Goal: Transaction & Acquisition: Purchase product/service

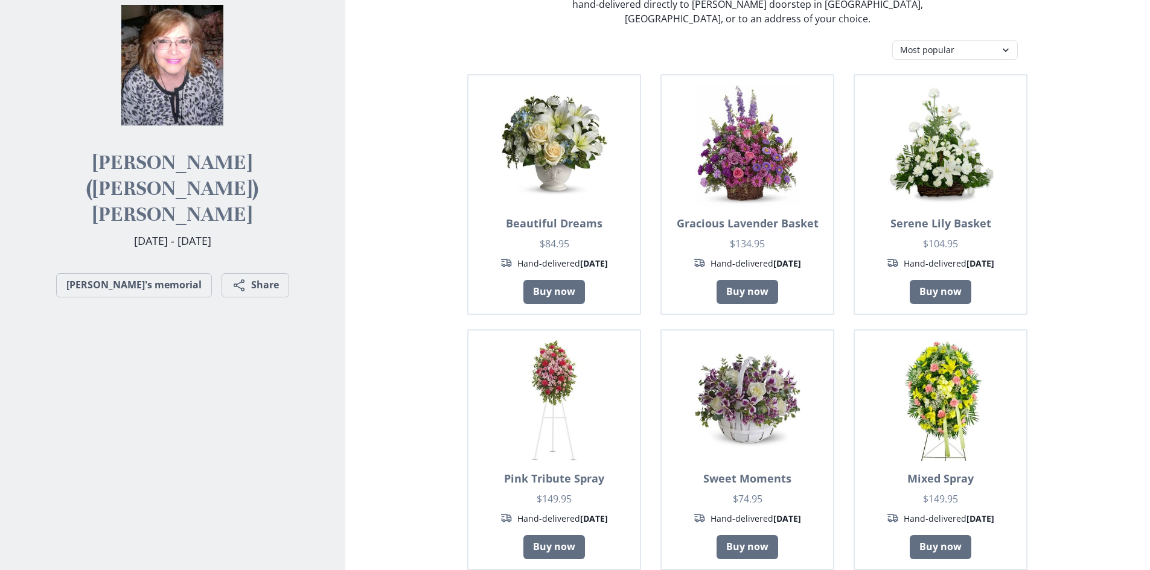
scroll to position [193, 0]
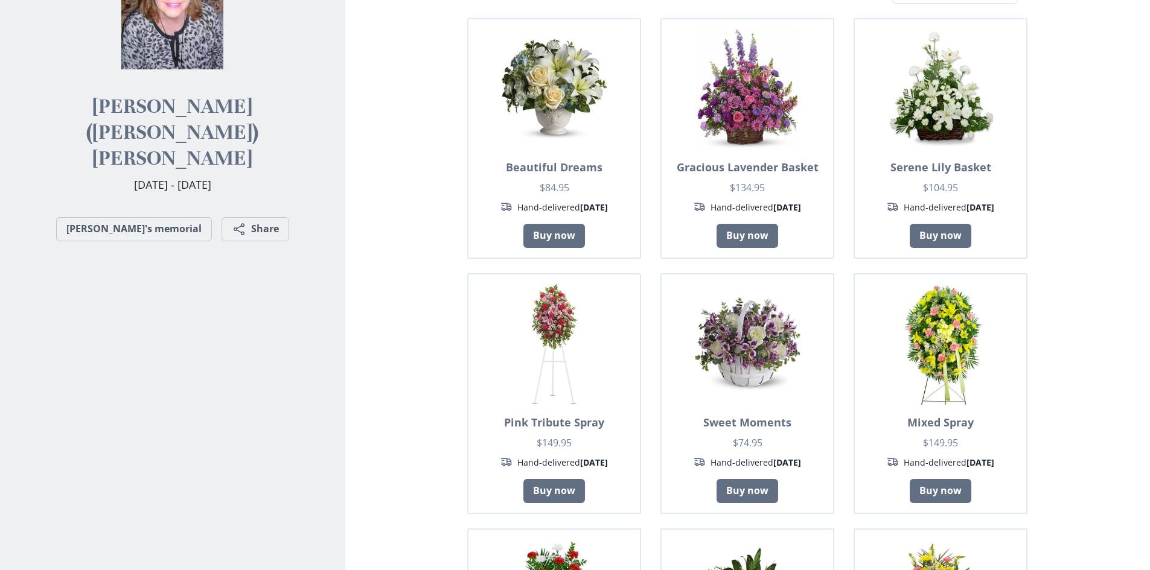
click at [1147, 566] on section "Send Flowers We partner with top-rated local florists through the [GEOGRAPHIC_D…" at bounding box center [747, 547] width 805 height 1384
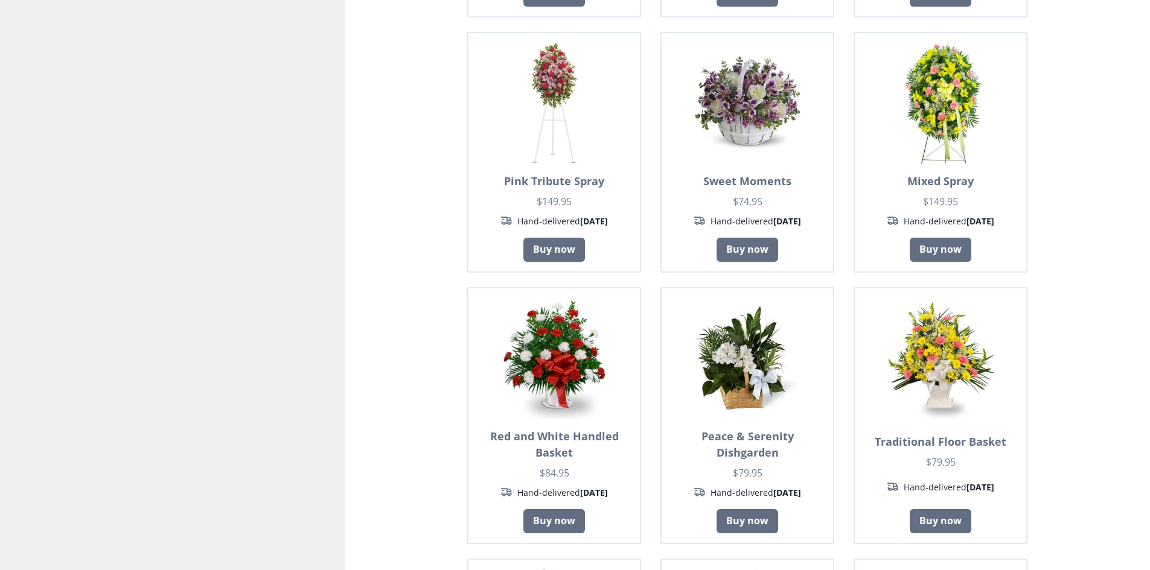
scroll to position [395, 0]
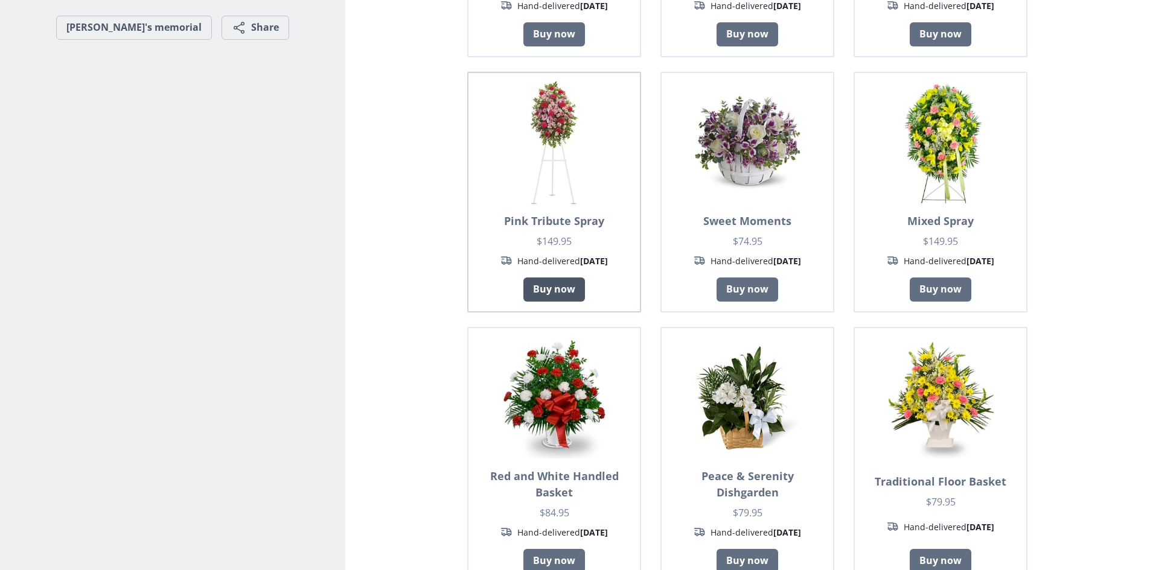
click at [549, 278] on link "Buy now" at bounding box center [554, 290] width 62 height 24
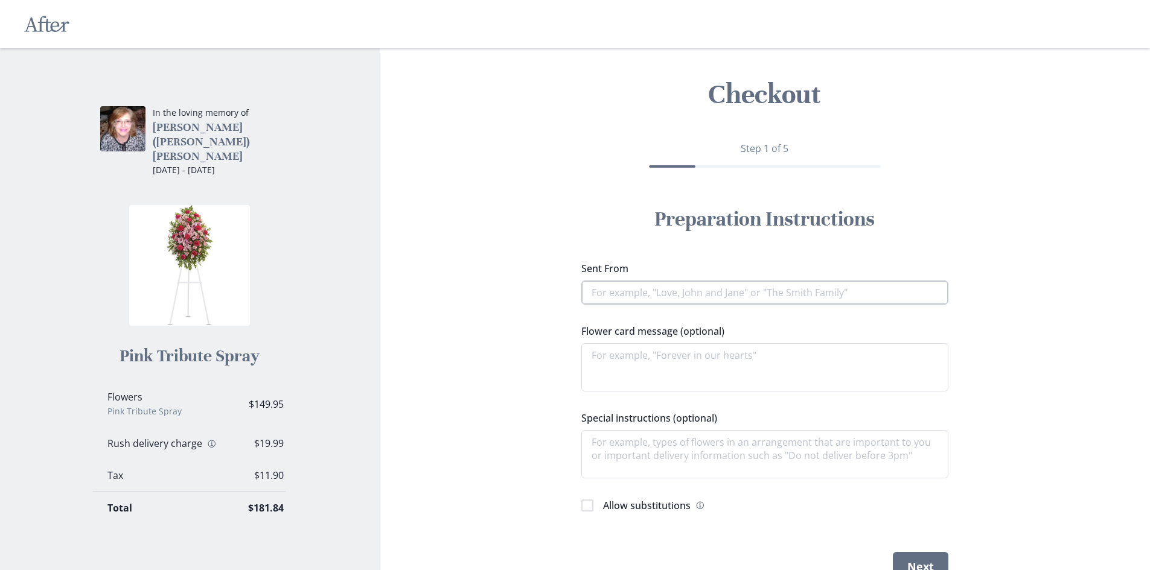
click at [650, 295] on input "Sent From" at bounding box center [764, 293] width 367 height 24
type textarea "x"
type input "L"
type textarea "x"
type input "Lo"
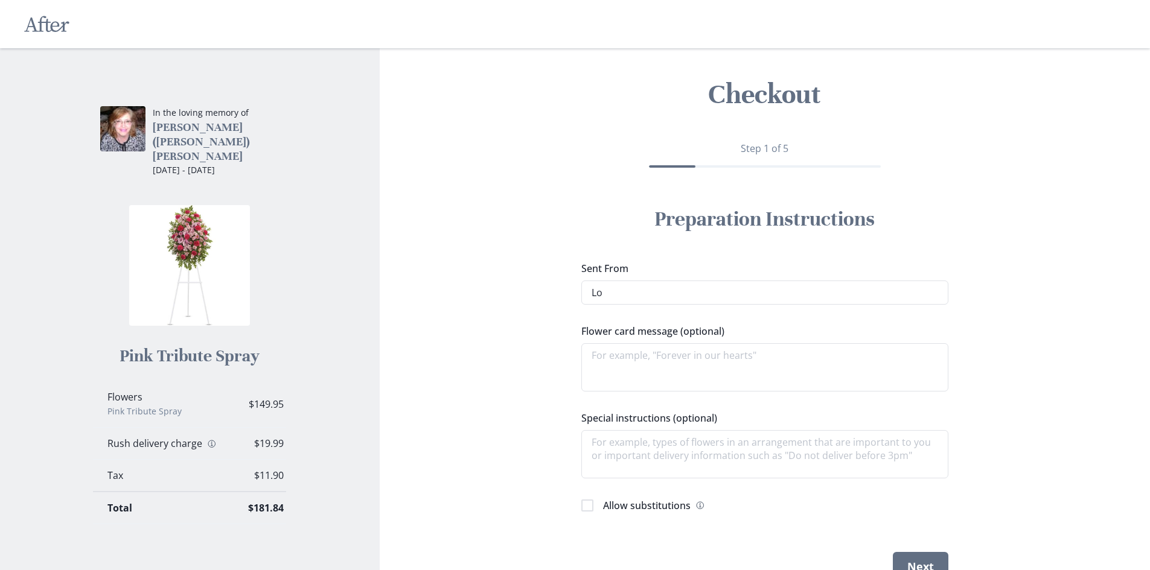
type textarea "x"
type input "Lov"
type textarea "x"
type input "Love"
type textarea "x"
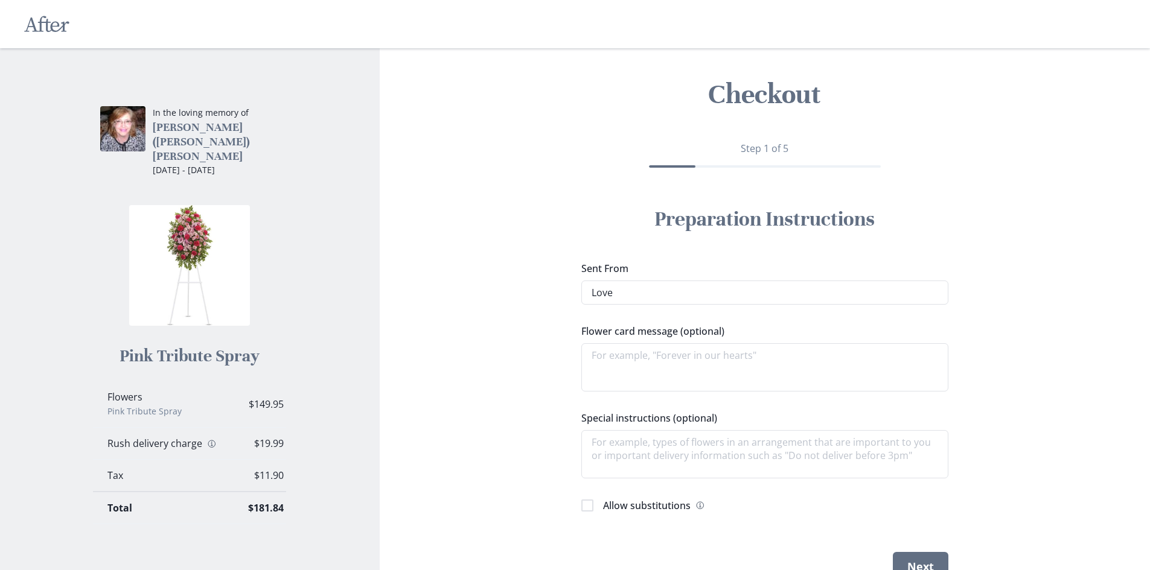
type input "Love"
type textarea "x"
type input "Love U"
type textarea "x"
type input "Love Un"
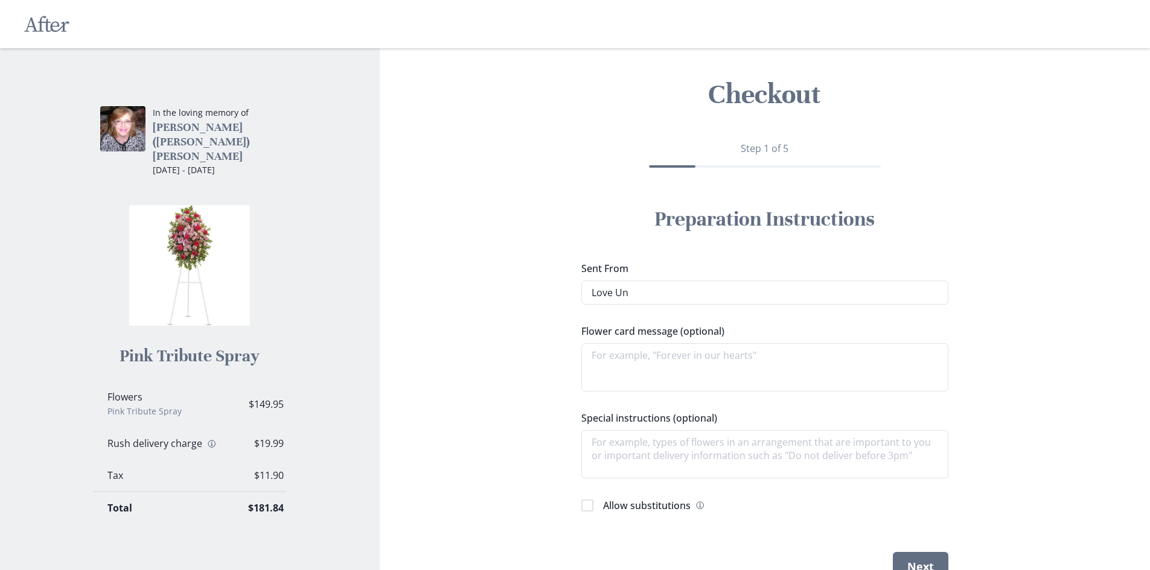
type textarea "x"
type input "Love Unc"
type textarea "x"
type input "Love Uncl"
type textarea "x"
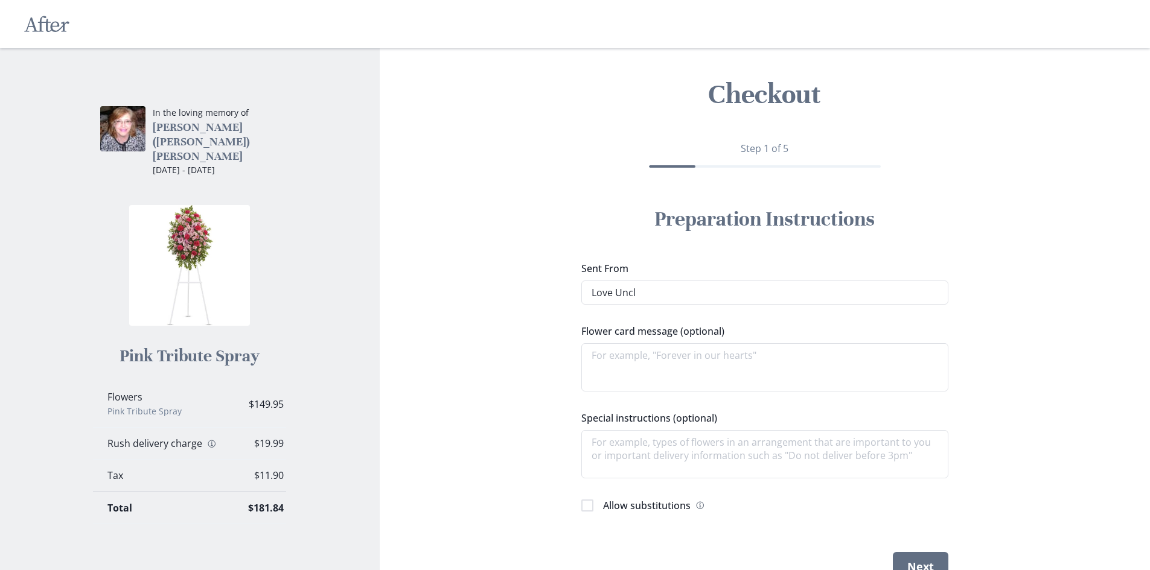
type input "Love Uncle"
type textarea "x"
type input "Love Uncle"
type textarea "x"
type input "Love Uncle M"
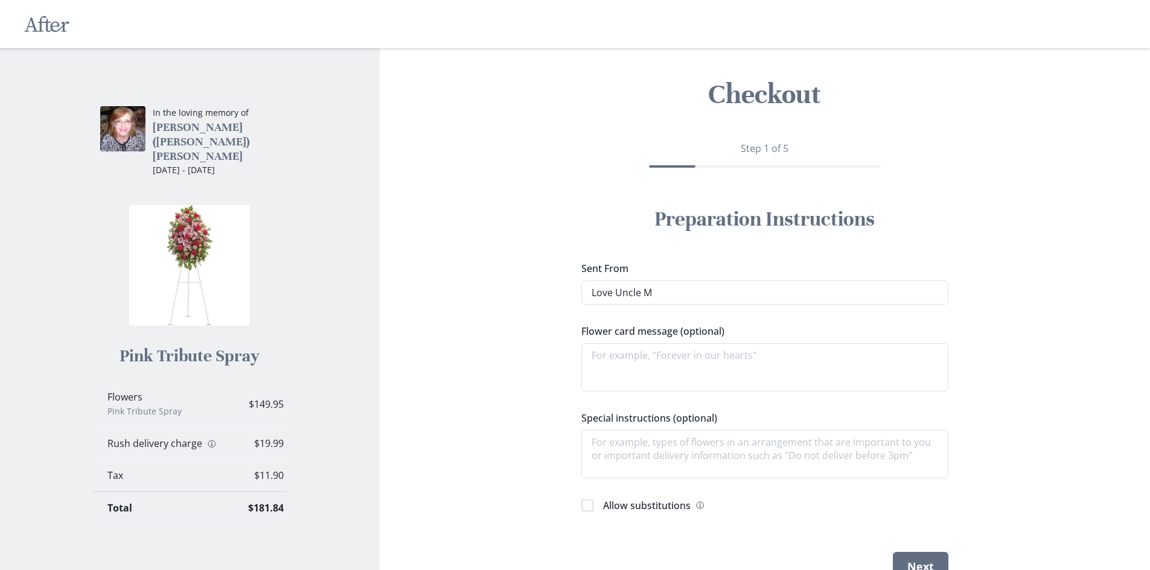
type textarea "x"
type input "Love Uncle [PERSON_NAME]"
type textarea "x"
type input "Love Uncle [PERSON_NAME]"
type textarea "x"
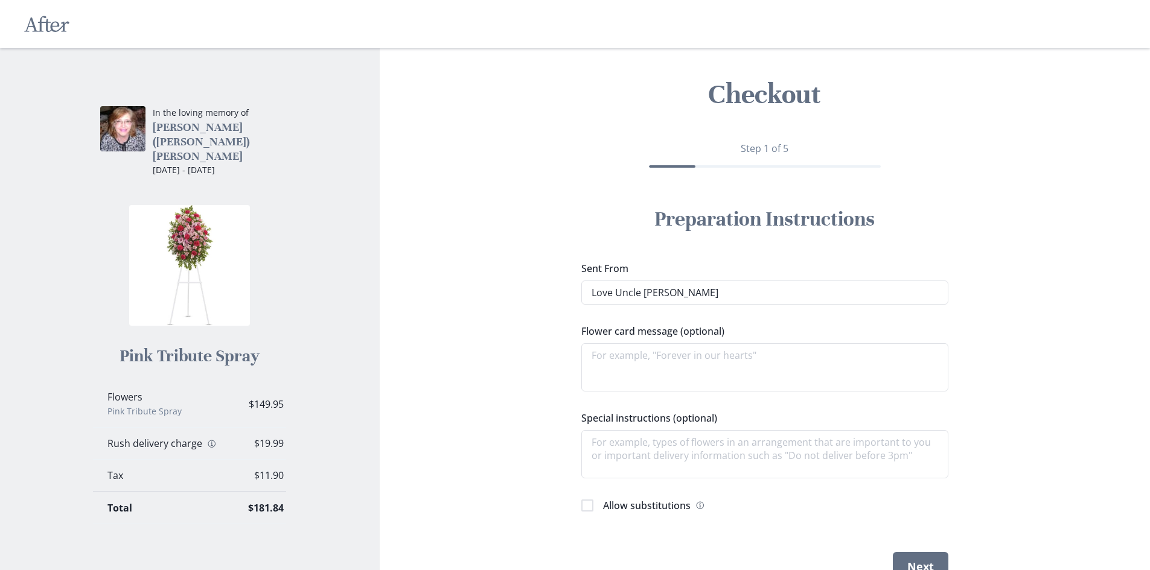
type input "Love Uncle [PERSON_NAME]"
type textarea "x"
type input "Love Uncle [PERSON_NAME]"
type textarea "x"
type input "Love Uncle [PERSON_NAME]"
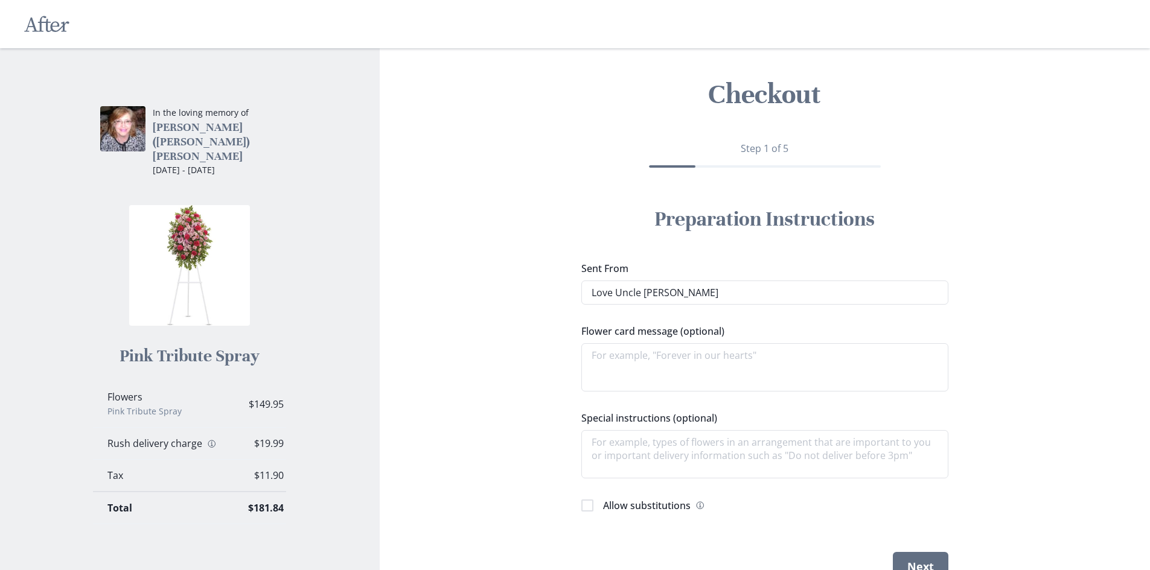
type textarea "x"
type input "Love Uncle [PERSON_NAME] an"
type textarea "x"
type input "Love Uncle [PERSON_NAME] and"
type textarea "x"
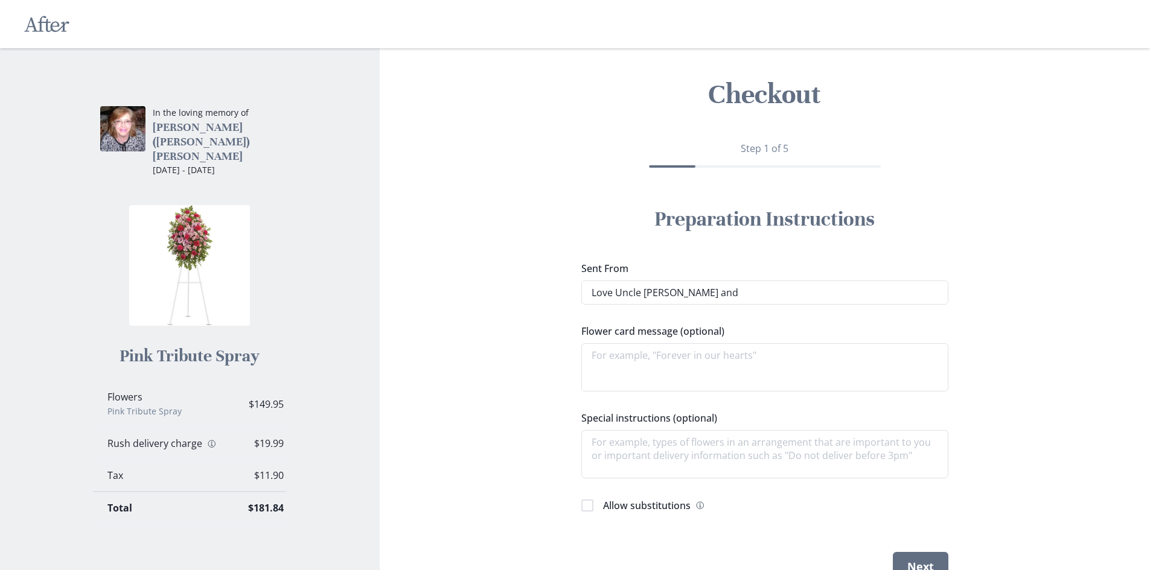
type input "Love Uncle [PERSON_NAME] and"
type textarea "x"
type input "Love Uncle [PERSON_NAME] and J"
type textarea "x"
type input "Love Uncle [PERSON_NAME] and [PERSON_NAME]"
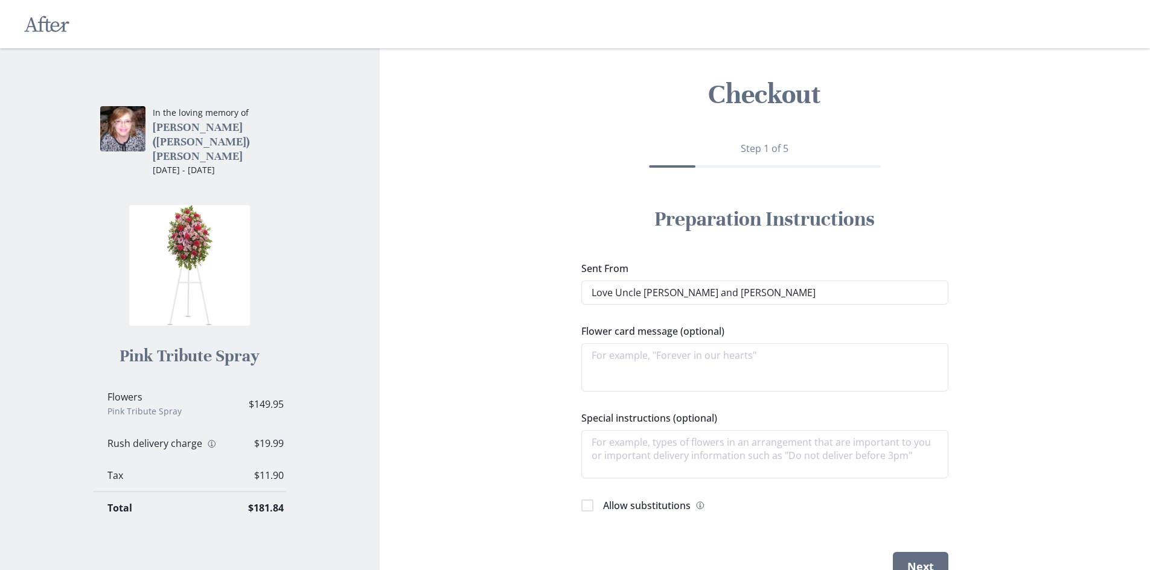
type textarea "x"
type input "Love Uncle [PERSON_NAME] and [PERSON_NAME]"
type textarea "x"
type input "Love Uncle [PERSON_NAME] and [PERSON_NAME]"
click at [599, 444] on textarea "Special instructions (optional)" at bounding box center [764, 454] width 367 height 48
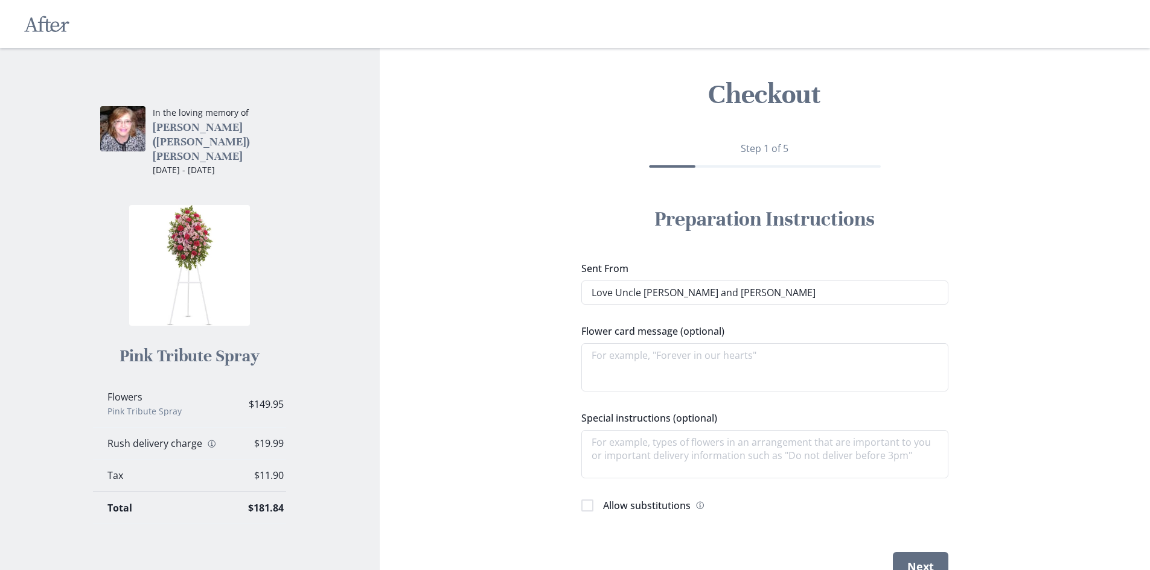
type textarea "x"
type textarea "P"
type textarea "x"
type textarea "Pi"
type textarea "x"
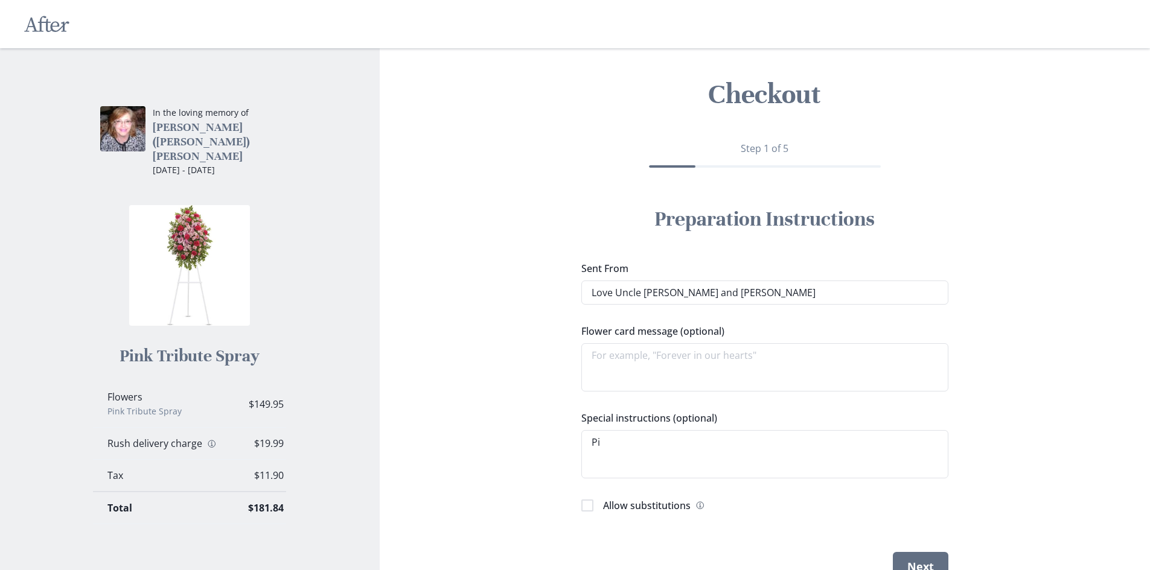
type textarea "Pin"
type textarea "x"
type textarea "Pink"
type textarea "x"
type textarea "Pink"
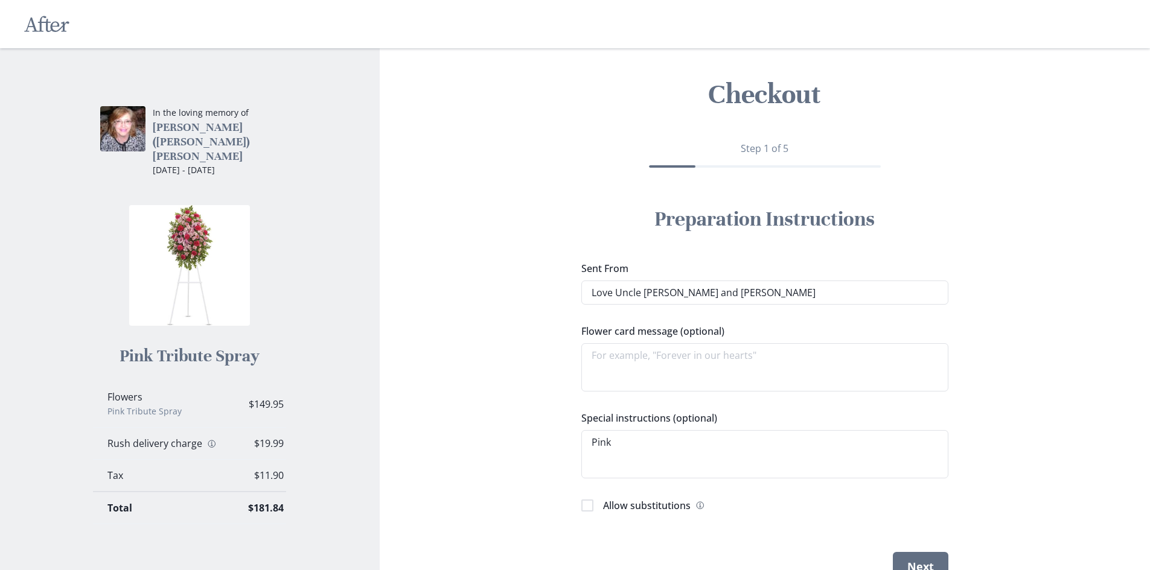
type textarea "x"
type textarea "Pink T"
type textarea "x"
type textarea "Pink Tr"
type textarea "x"
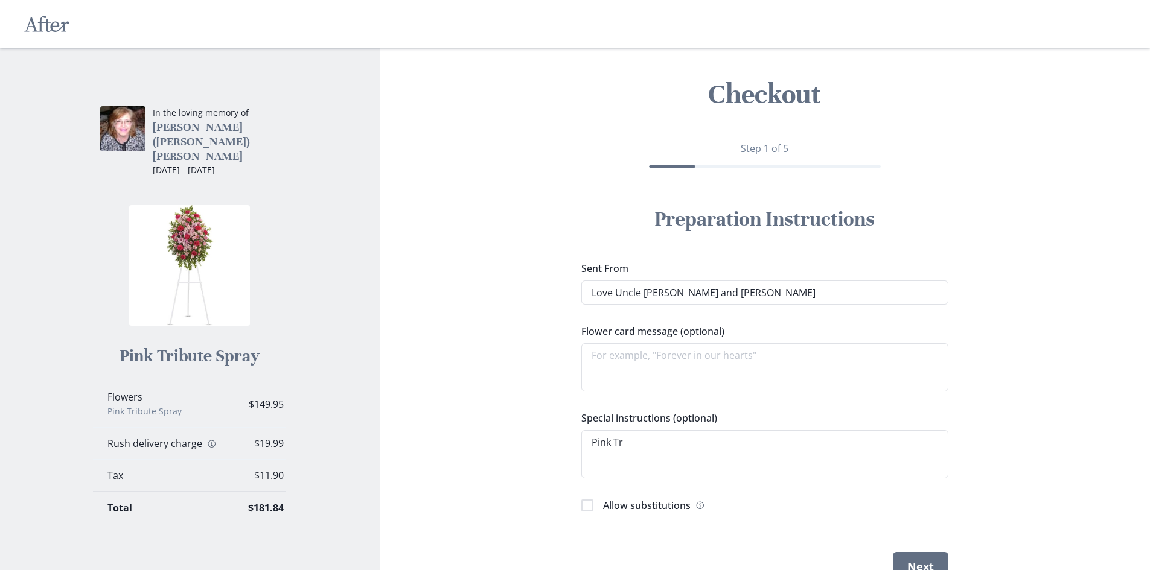
type textarea "Pink Tri"
type textarea "x"
type textarea "Pink Trib"
type textarea "x"
type textarea "Pink Tribu"
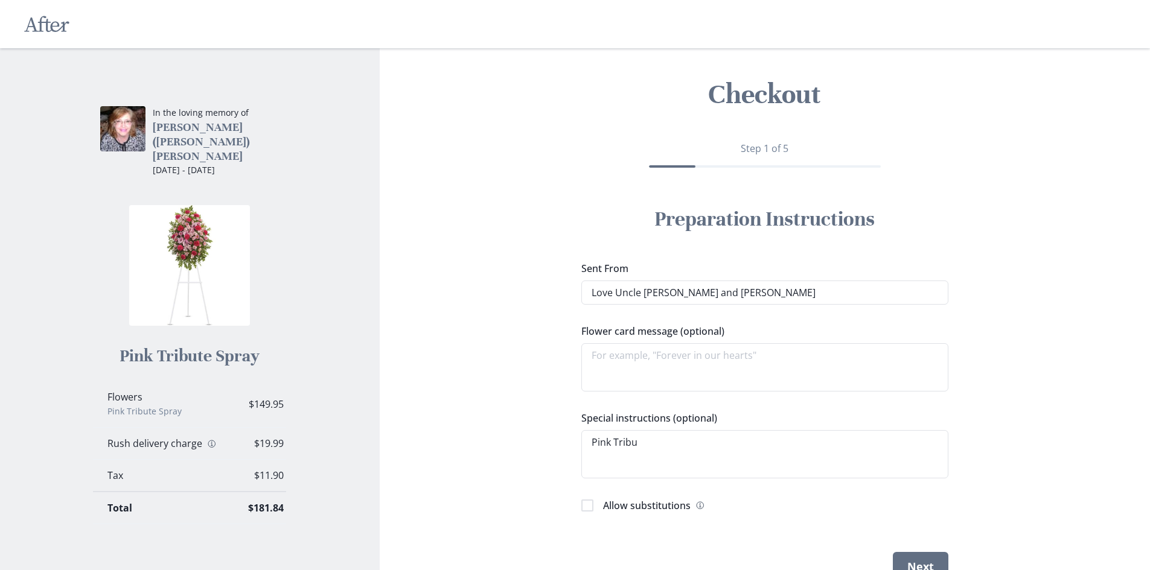
type textarea "x"
type textarea "Pink Tribut"
type textarea "x"
type textarea "Pink Tribute"
type textarea "x"
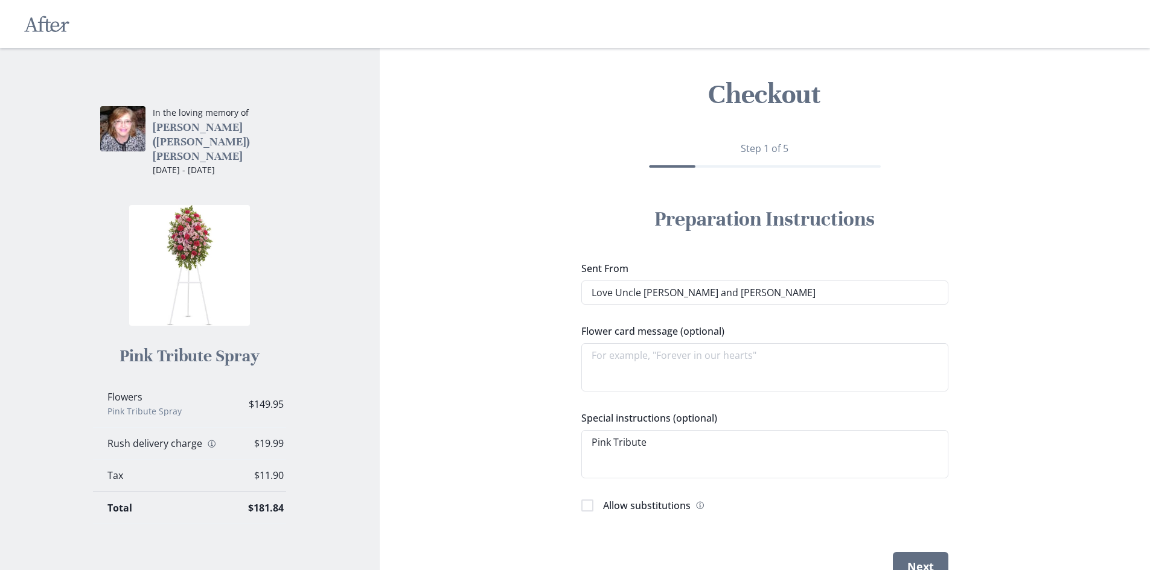
type textarea "Pink Tribute"
type textarea "x"
type textarea "Pink Tribute S"
type textarea "x"
type textarea "Pink Tribute Sp"
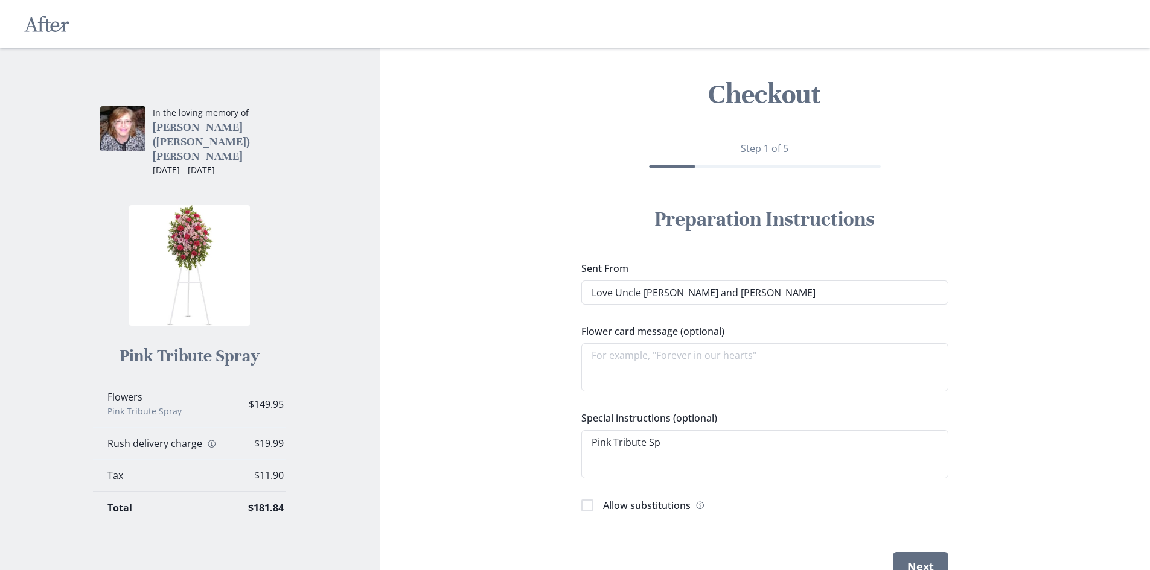
type textarea "x"
type textarea "Pink Tribute Spr"
type textarea "x"
type textarea "Pink Tribute Spra"
type textarea "x"
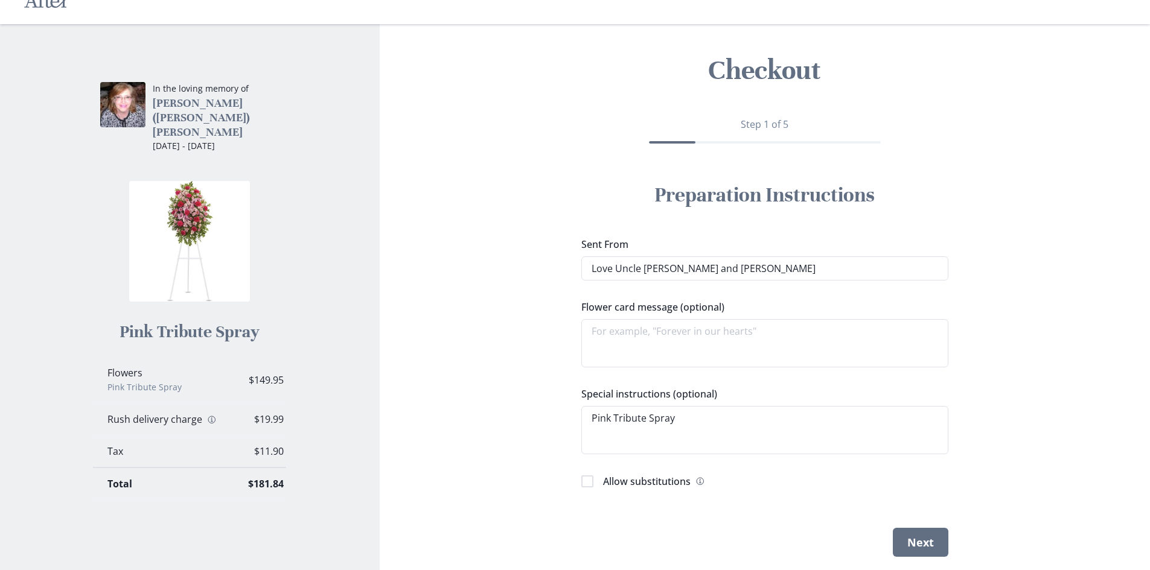
scroll to position [59, 0]
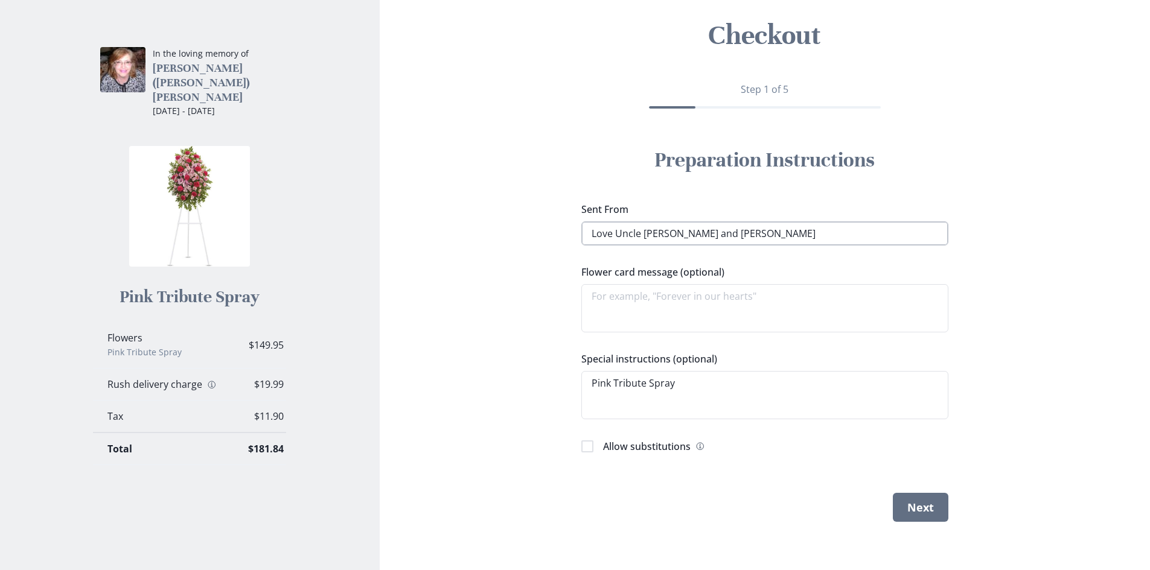
type textarea "Pink Tribute Spray"
drag, startPoint x: 613, startPoint y: 235, endPoint x: 596, endPoint y: 228, distance: 18.9
click at [611, 227] on input "Love Uncle [PERSON_NAME] and [PERSON_NAME]" at bounding box center [764, 234] width 367 height 24
type textarea "x"
type input "Love, Uncle [PERSON_NAME] and [PERSON_NAME]"
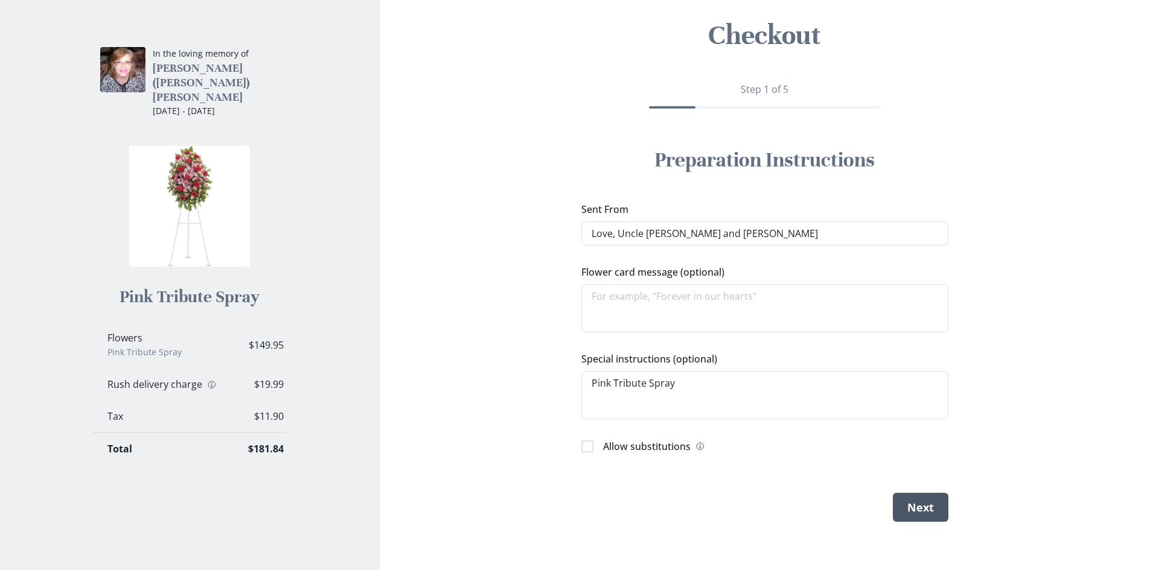
type textarea "x"
click at [930, 505] on button "Next" at bounding box center [921, 507] width 56 height 29
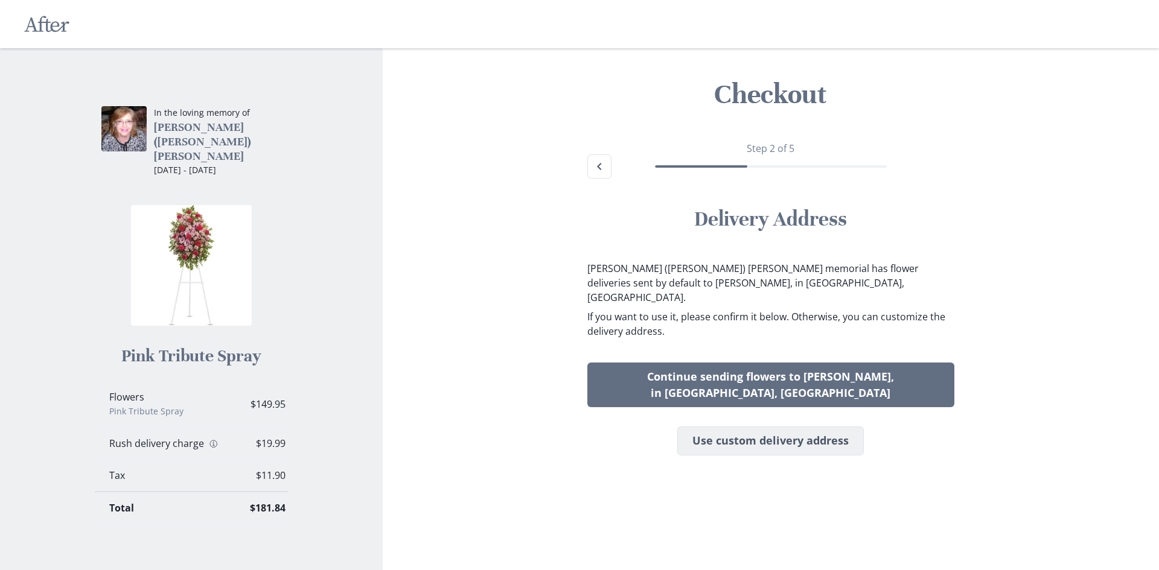
click at [725, 427] on button "Use custom delivery address" at bounding box center [770, 441] width 187 height 29
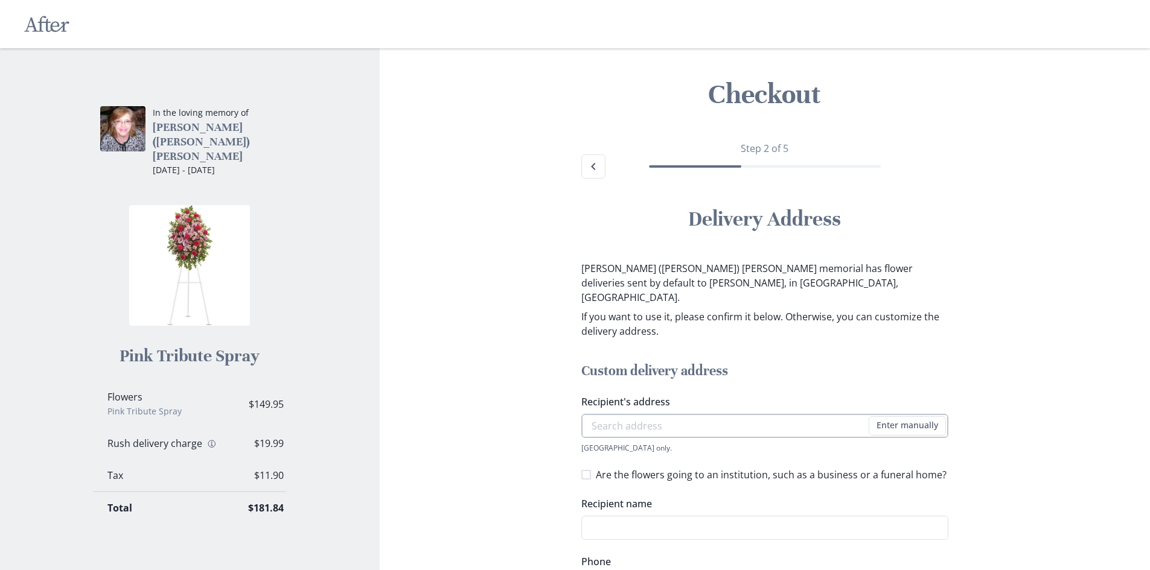
click at [593, 414] on input "Recipient's address" at bounding box center [764, 426] width 367 height 24
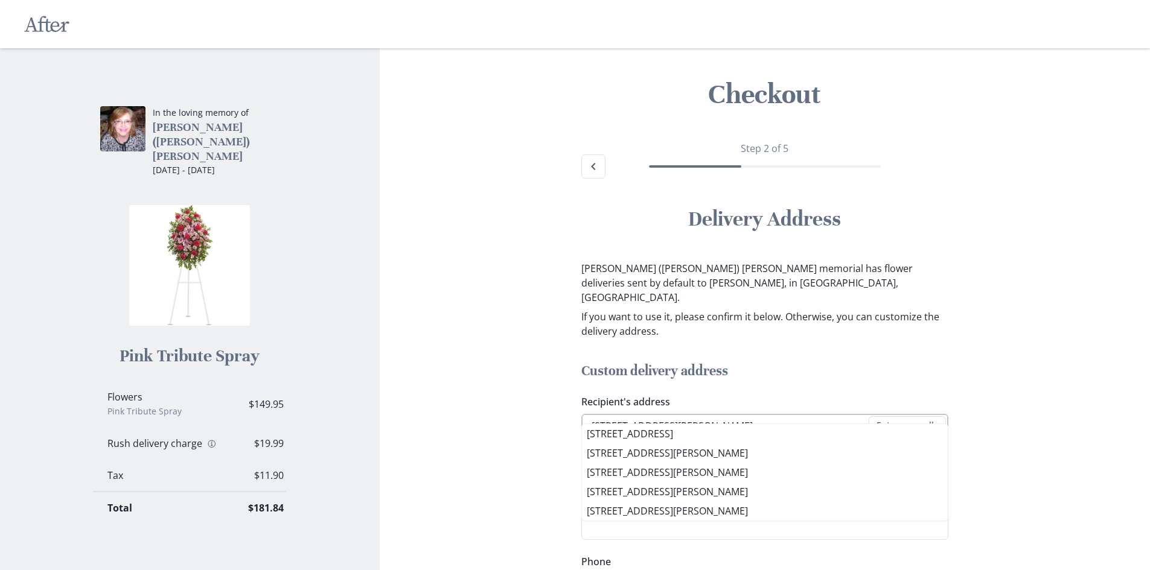
click at [704, 414] on input "[STREET_ADDRESS][PERSON_NAME]" at bounding box center [764, 426] width 367 height 24
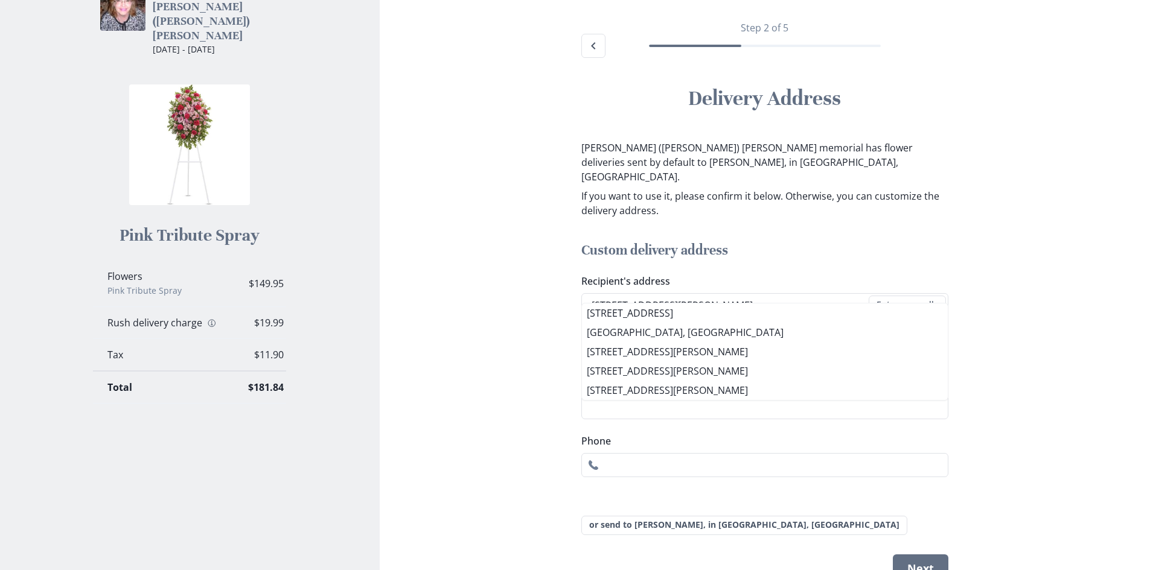
scroll to position [168, 0]
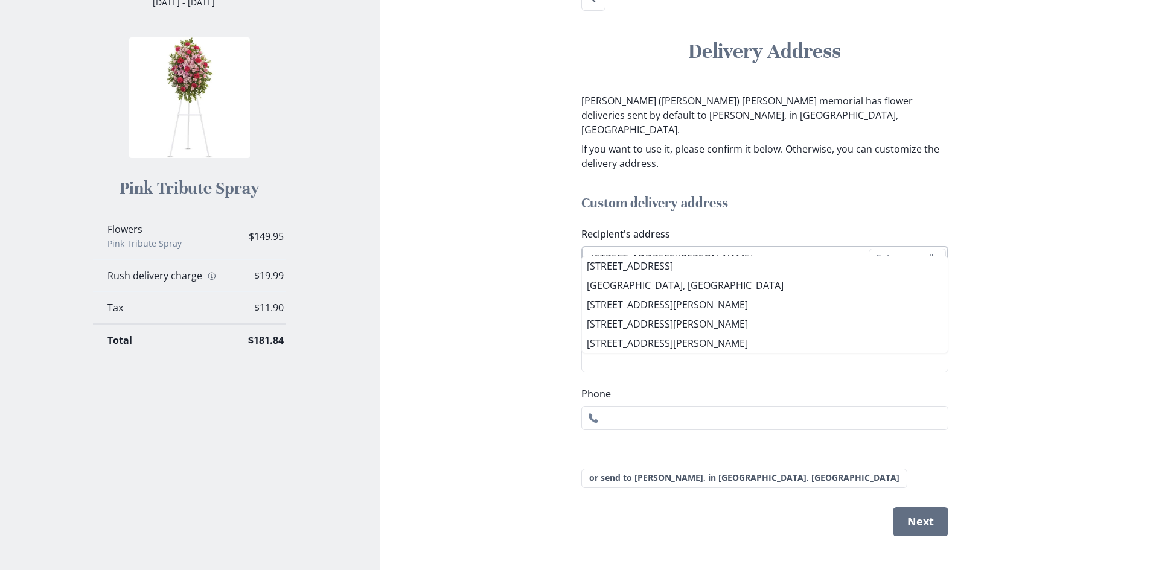
click at [646, 246] on input "[STREET_ADDRESS][PERSON_NAME]" at bounding box center [764, 258] width 367 height 24
click at [778, 246] on input "[STREET_ADDRESS]" at bounding box center [764, 258] width 367 height 24
type input "[STREET_ADDRESS]"
click at [596, 349] on input "Recipient name" at bounding box center [764, 360] width 367 height 24
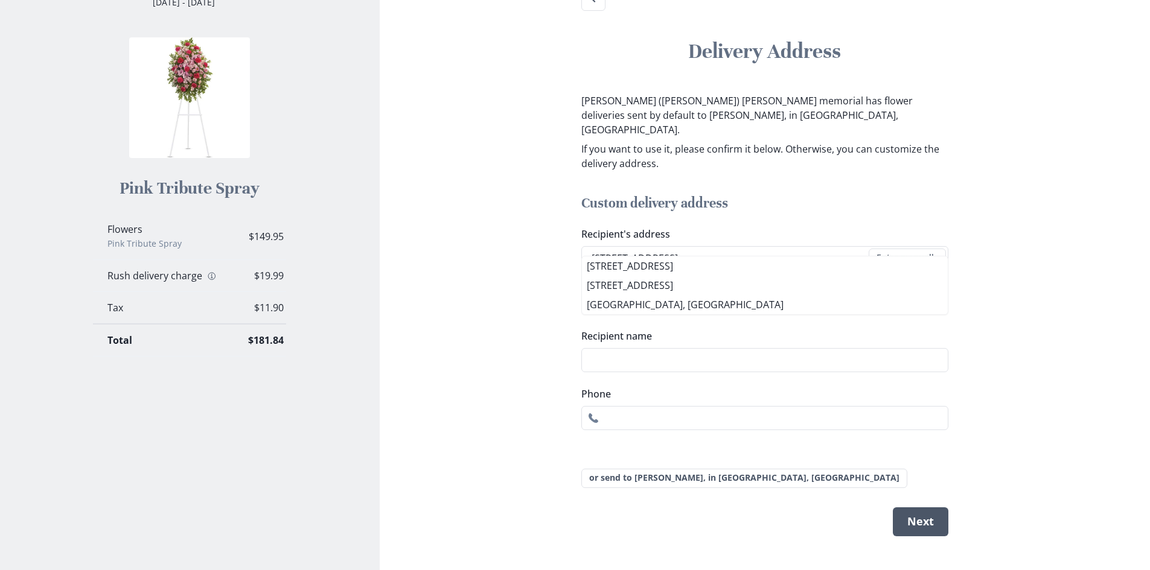
click at [924, 509] on button "Next" at bounding box center [921, 522] width 56 height 29
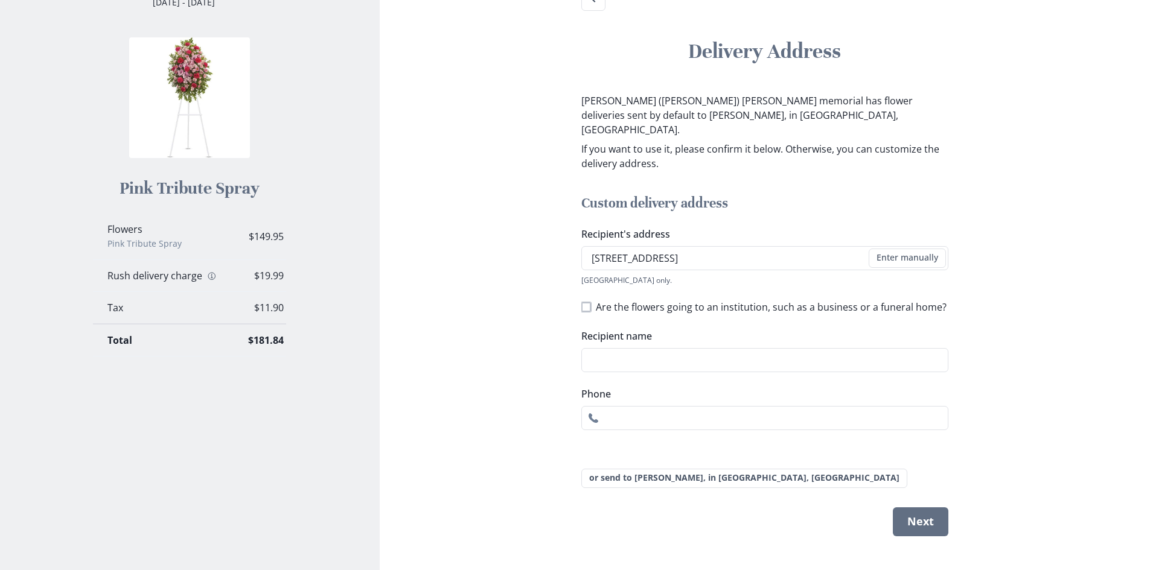
click at [588, 302] on span at bounding box center [586, 307] width 10 height 10
click at [581, 307] on input "Are the flowers going to an institution, such as a business or a funeral home?" at bounding box center [581, 307] width 1 height 1
checkbox input "true"
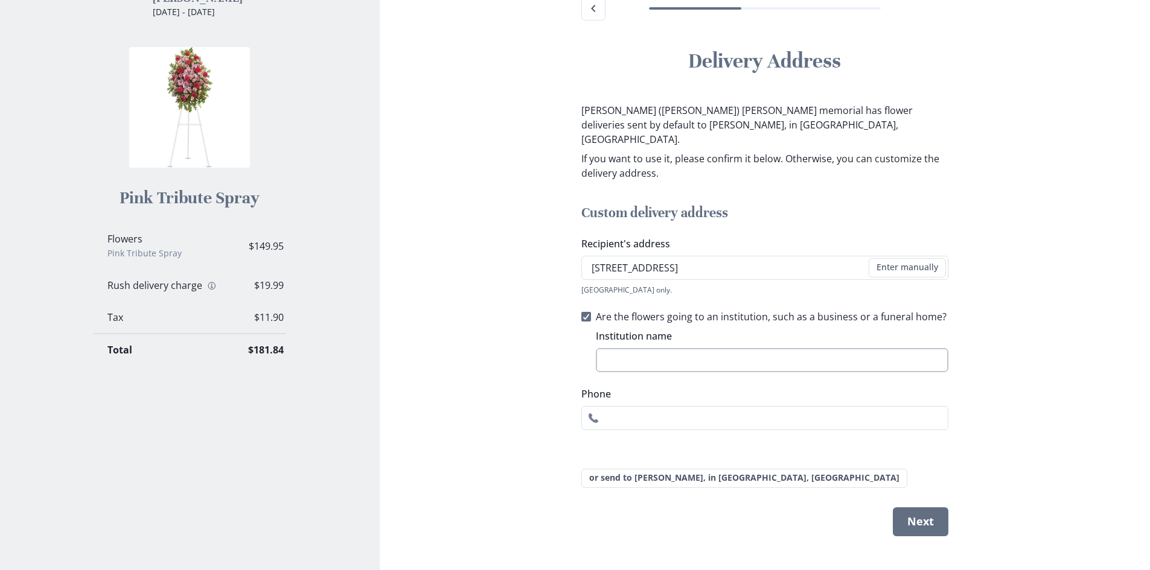
click at [608, 348] on input "Institution name" at bounding box center [772, 360] width 352 height 24
click at [914, 508] on button "Next" at bounding box center [921, 522] width 56 height 29
click at [913, 508] on button "Next" at bounding box center [921, 522] width 56 height 29
drag, startPoint x: 913, startPoint y: 504, endPoint x: 907, endPoint y: 509, distance: 8.2
click at [914, 508] on button "Next" at bounding box center [921, 522] width 56 height 29
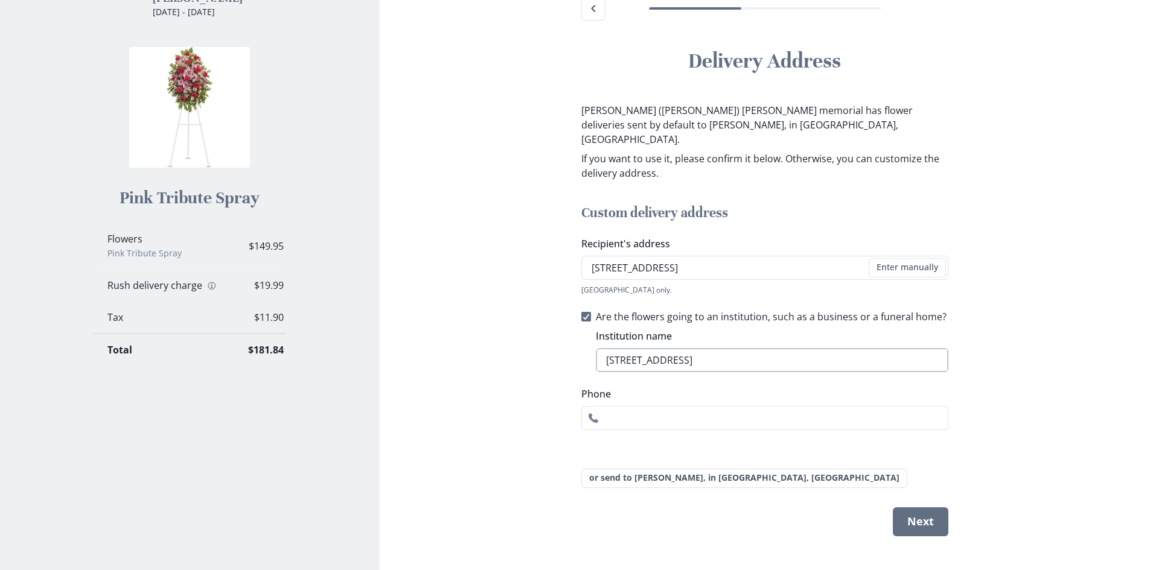
click at [809, 348] on input "[STREET_ADDRESS]" at bounding box center [772, 360] width 352 height 24
type input "[STREET_ADDRESS]"
click at [916, 508] on button "Next" at bounding box center [921, 522] width 56 height 29
click at [605, 406] on input "Phone" at bounding box center [764, 418] width 367 height 24
click at [931, 514] on button "Next" at bounding box center [921, 522] width 56 height 29
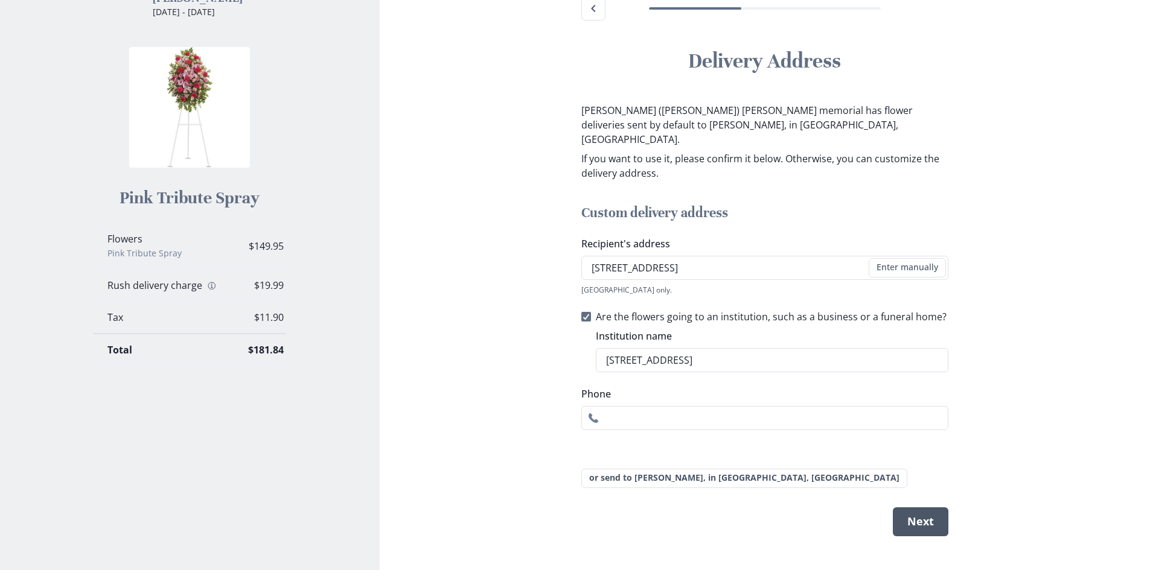
click at [924, 510] on button "Next" at bounding box center [921, 522] width 56 height 29
click at [925, 508] on button "Next" at bounding box center [921, 522] width 56 height 29
click at [903, 508] on button "Next" at bounding box center [921, 522] width 56 height 29
click at [920, 508] on button "Next" at bounding box center [921, 522] width 56 height 29
click at [829, 260] on input "[STREET_ADDRESS]" at bounding box center [764, 268] width 367 height 24
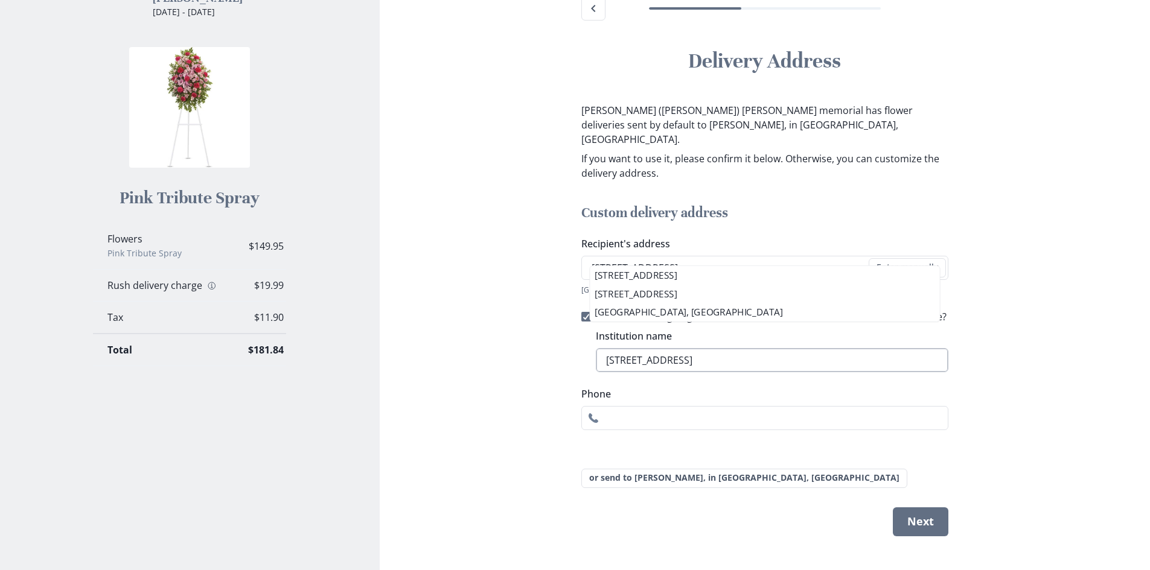
click at [710, 349] on input "[STREET_ADDRESS]" at bounding box center [772, 360] width 352 height 24
click at [604, 406] on input "Phone" at bounding box center [764, 418] width 367 height 24
click at [916, 508] on button "Next" at bounding box center [921, 522] width 56 height 29
click at [918, 508] on button "Next" at bounding box center [921, 522] width 56 height 29
click at [604, 406] on input "Phone" at bounding box center [764, 418] width 367 height 24
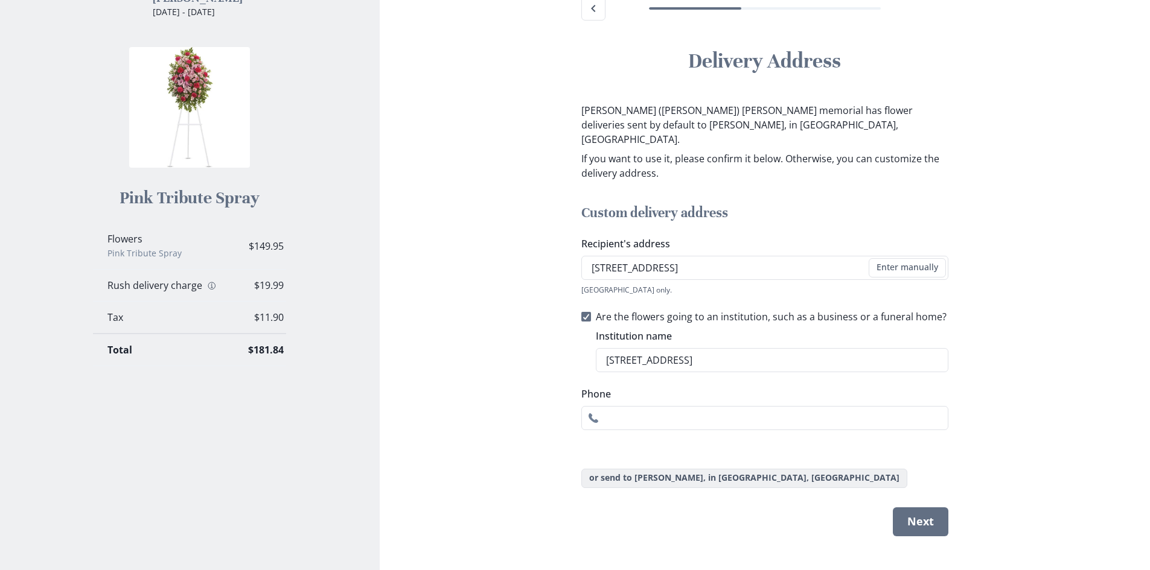
click at [631, 469] on button "or send to [PERSON_NAME], in [GEOGRAPHIC_DATA], [GEOGRAPHIC_DATA]" at bounding box center [744, 478] width 326 height 19
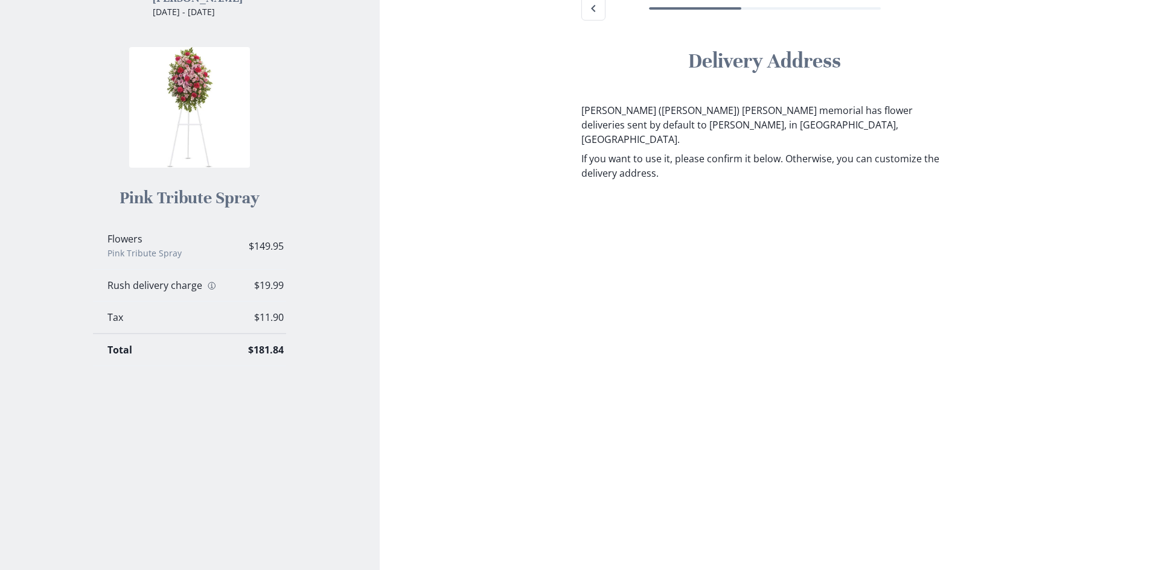
scroll to position [0, 0]
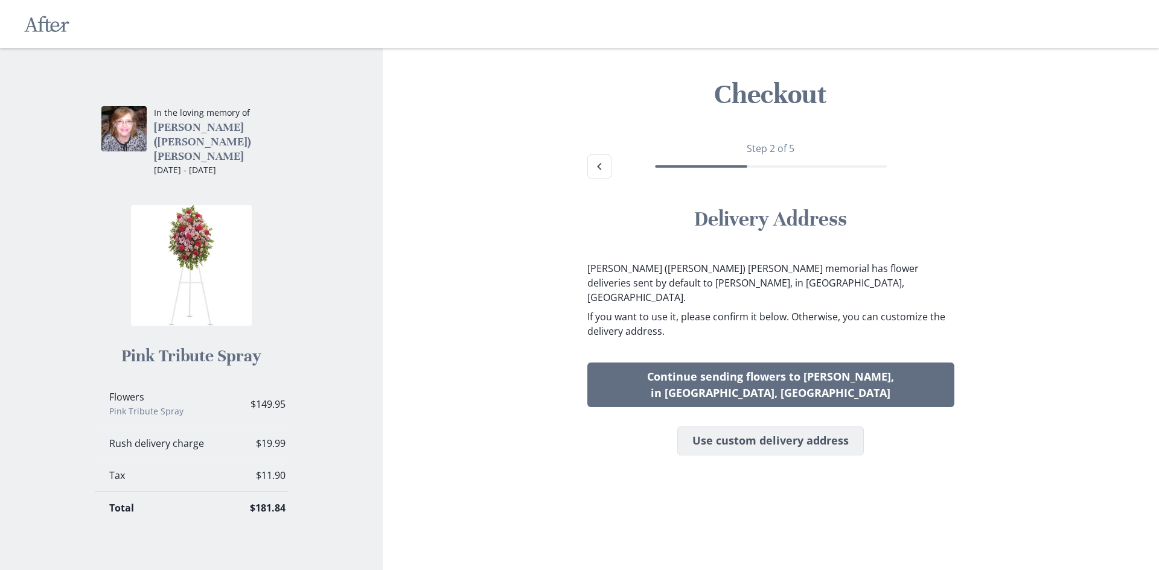
click at [777, 428] on button "Use custom delivery address" at bounding box center [770, 441] width 187 height 29
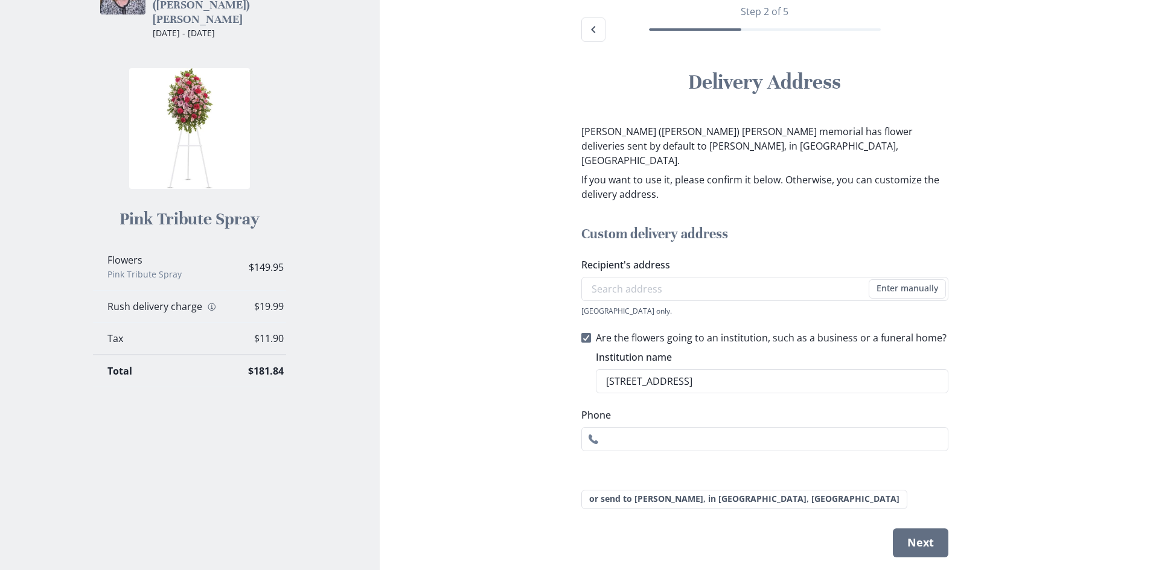
scroll to position [158, 0]
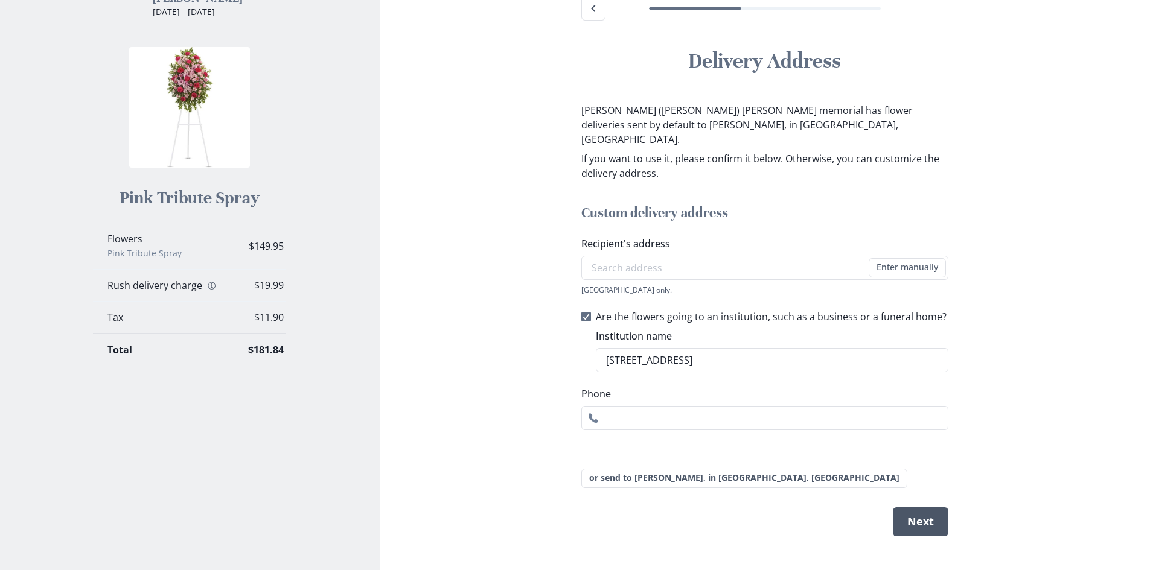
click at [923, 511] on button "Next" at bounding box center [921, 522] width 56 height 29
click at [675, 469] on button "or send to [PERSON_NAME], in [GEOGRAPHIC_DATA], [GEOGRAPHIC_DATA]" at bounding box center [744, 478] width 326 height 19
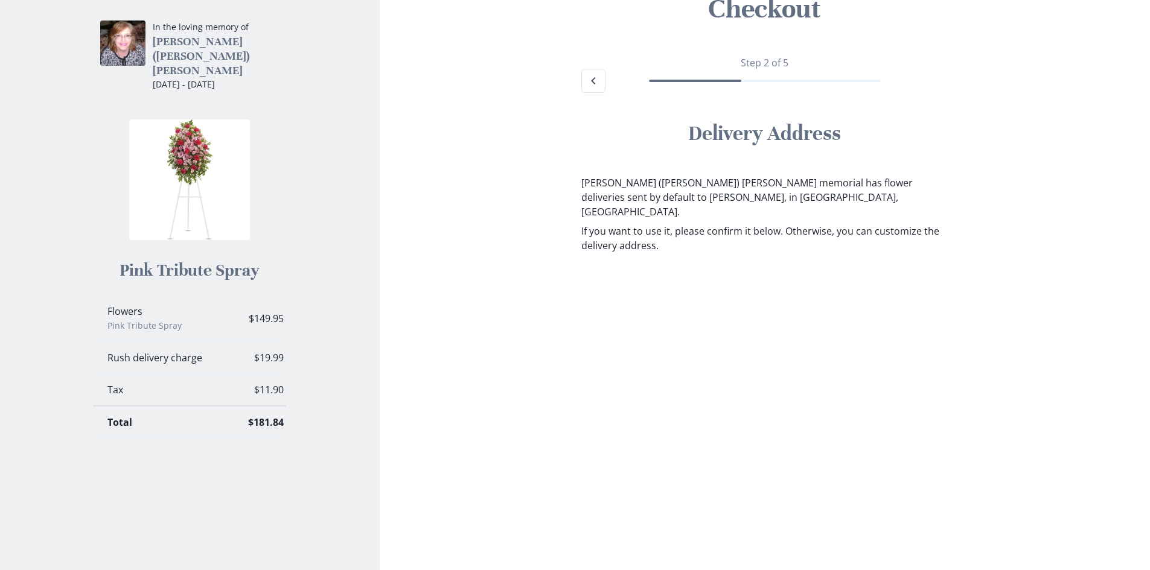
scroll to position [0, 0]
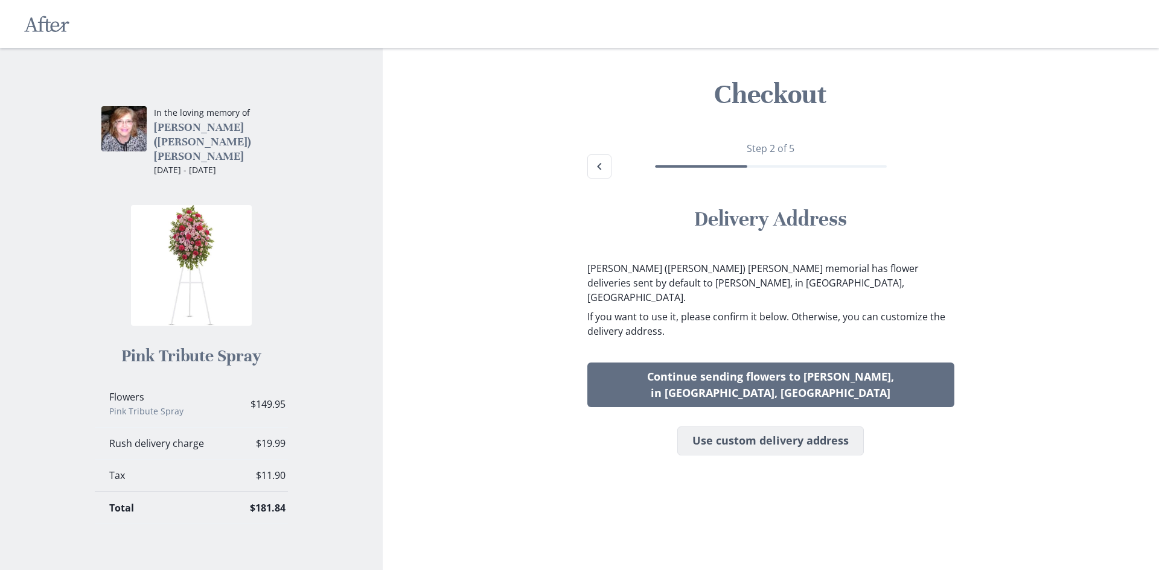
click at [820, 431] on button "Use custom delivery address" at bounding box center [770, 441] width 187 height 29
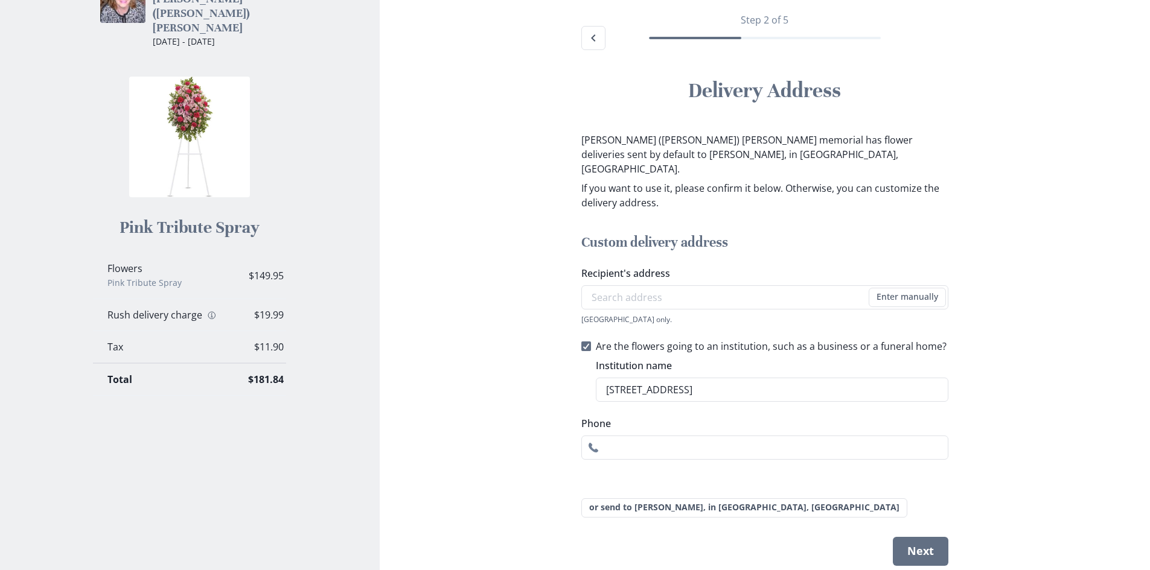
scroll to position [158, 0]
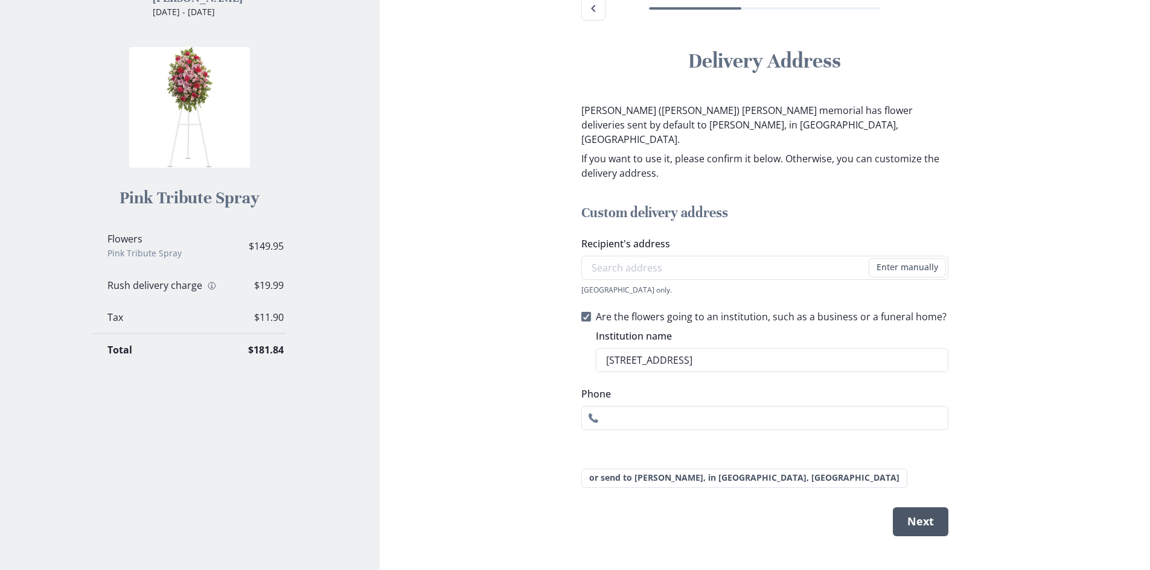
click at [914, 508] on button "Next" at bounding box center [921, 522] width 56 height 29
click at [911, 510] on button "Next" at bounding box center [921, 522] width 56 height 29
type input "[PERSON_NAME]"
click at [912, 509] on button "Next" at bounding box center [921, 522] width 56 height 29
click at [886, 258] on button "Enter manually" at bounding box center [907, 267] width 77 height 19
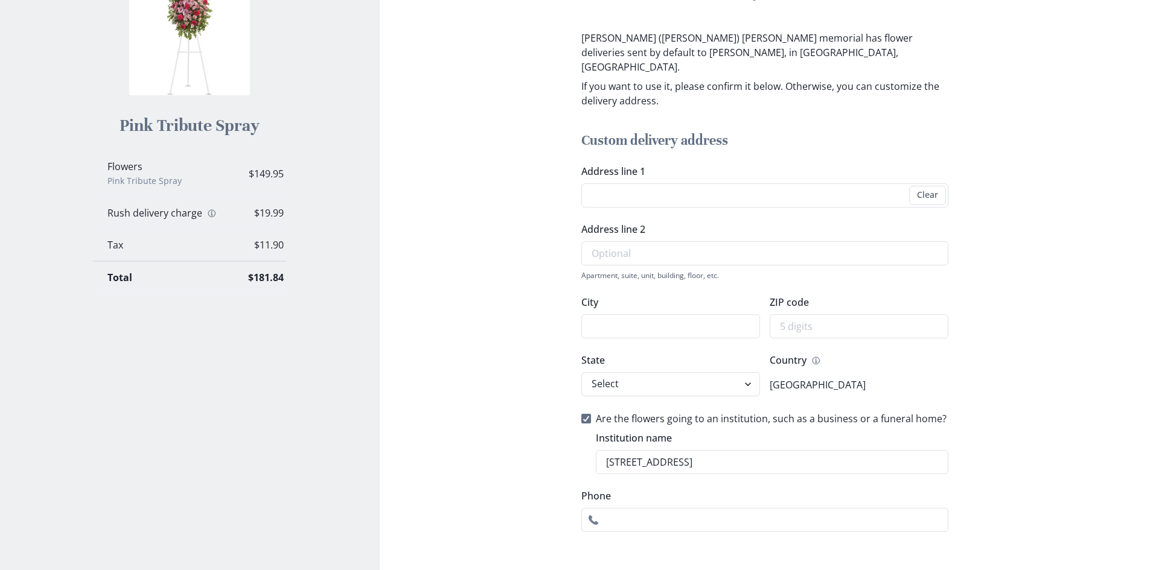
scroll to position [247, 0]
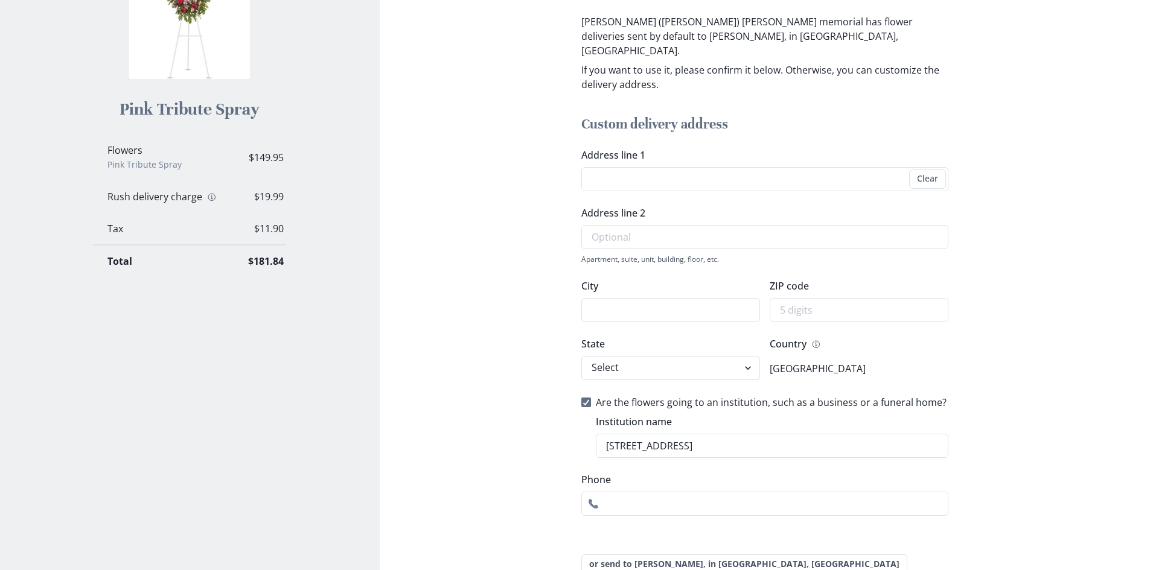
click at [1149, 559] on section "Checkout Step 2 of 5 Delivery Address [PERSON_NAME] ([PERSON_NAME]) [PERSON_NAM…" at bounding box center [765, 235] width 770 height 869
click at [598, 167] on input "Address line 1" at bounding box center [764, 179] width 367 height 24
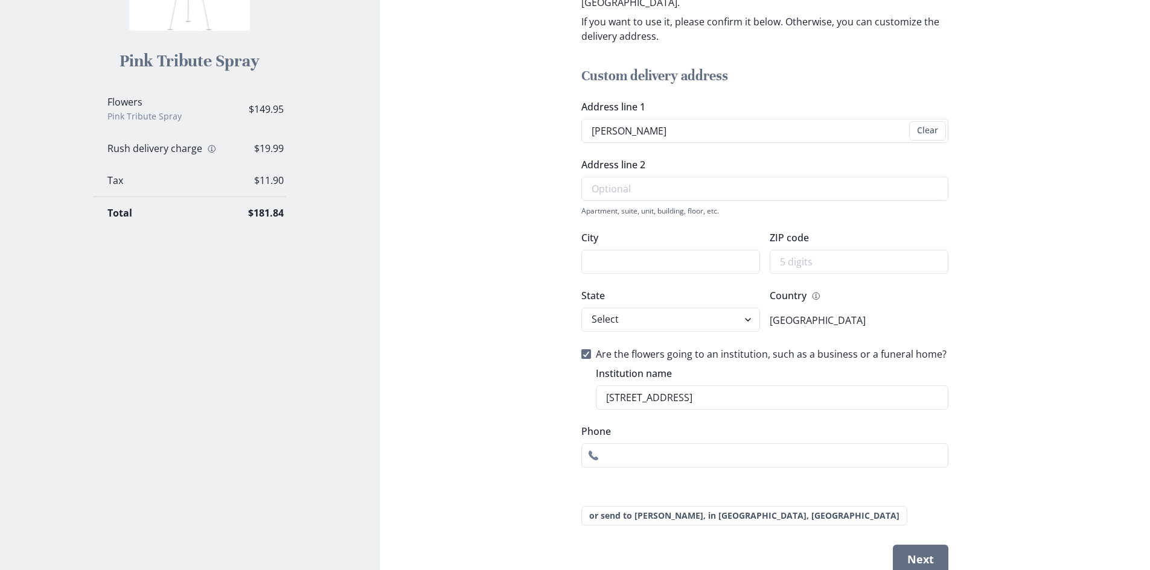
scroll to position [311, 0]
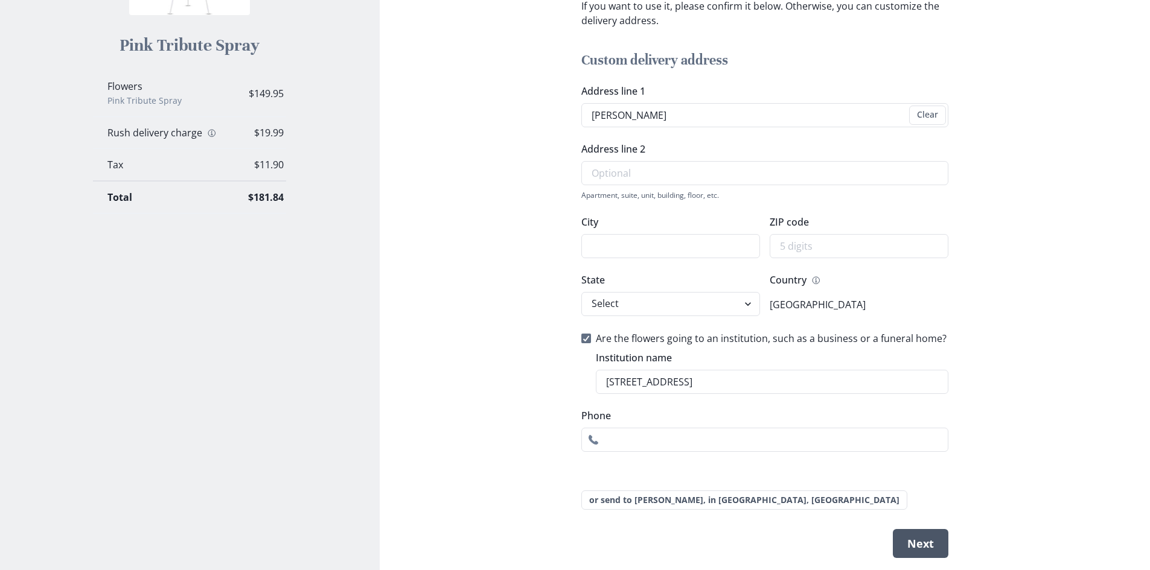
type input "[PERSON_NAME]"
click at [914, 529] on button "Next" at bounding box center [921, 543] width 56 height 29
click at [913, 529] on button "Next" at bounding box center [921, 543] width 56 height 29
click at [703, 491] on button "or send to [PERSON_NAME], in [GEOGRAPHIC_DATA], [GEOGRAPHIC_DATA]" at bounding box center [744, 500] width 326 height 19
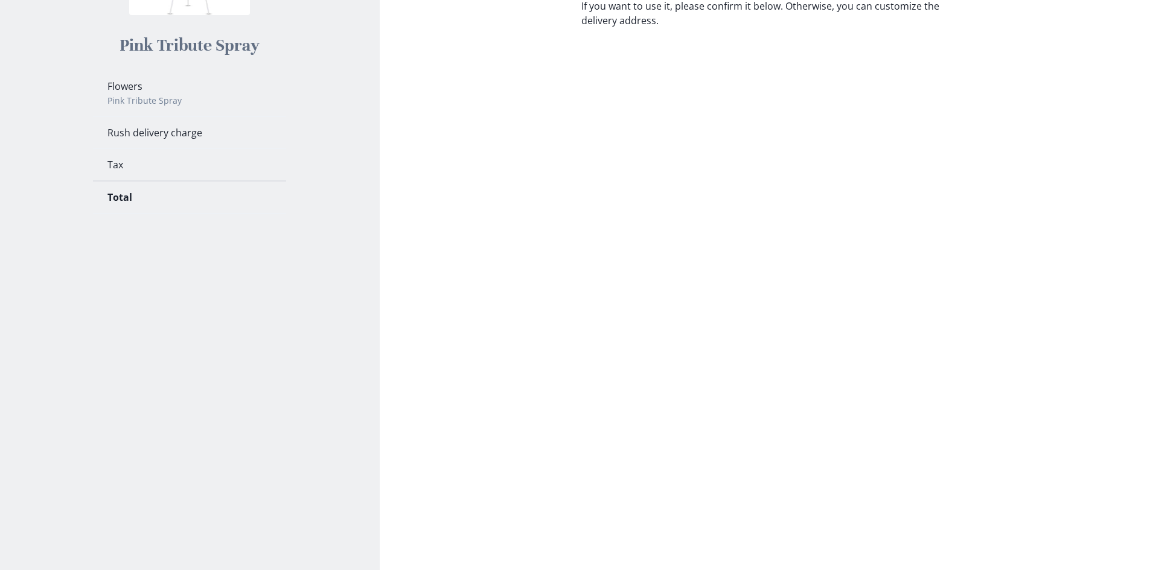
scroll to position [0, 0]
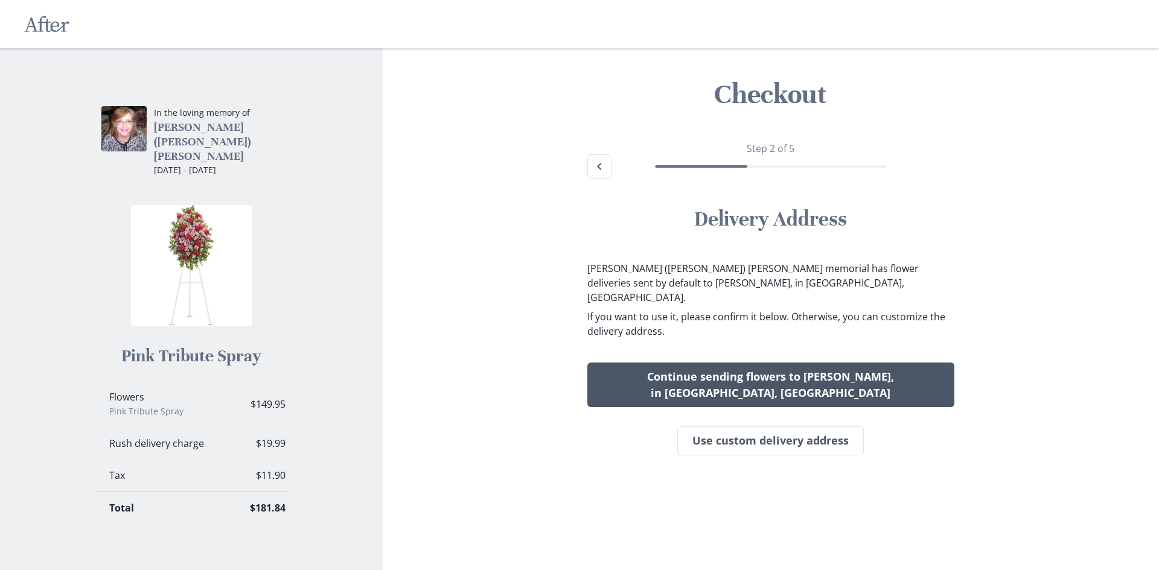
click at [721, 375] on button "Continue sending flowers to [PERSON_NAME], in [GEOGRAPHIC_DATA], [GEOGRAPHIC_DA…" at bounding box center [770, 385] width 367 height 45
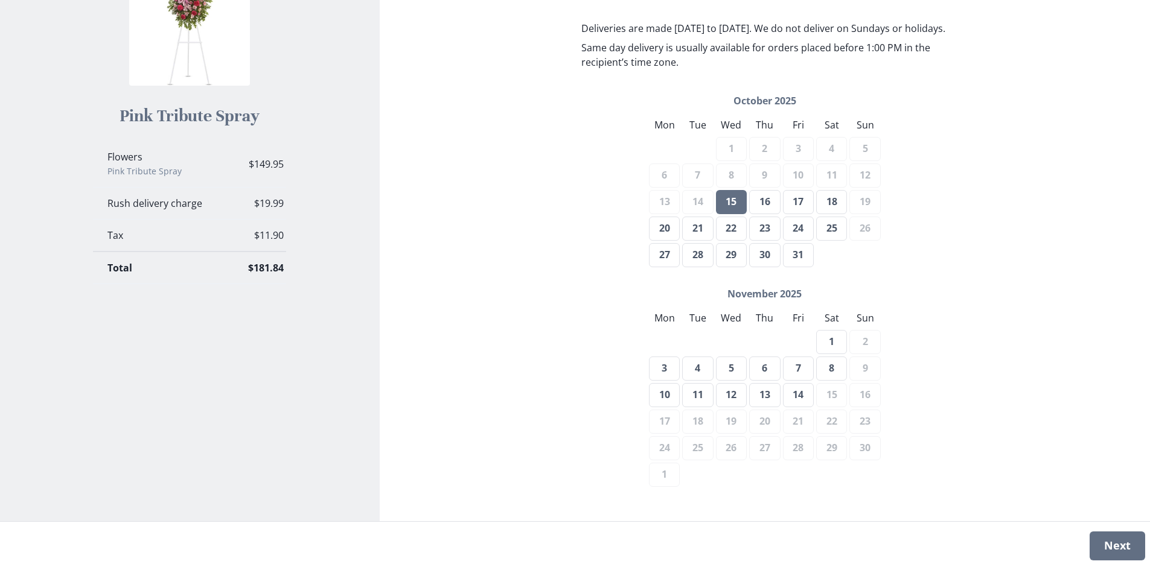
scroll to position [241, 0]
click at [829, 353] on button "1" at bounding box center [831, 341] width 31 height 24
click at [1120, 547] on button "Next" at bounding box center [1117, 546] width 56 height 29
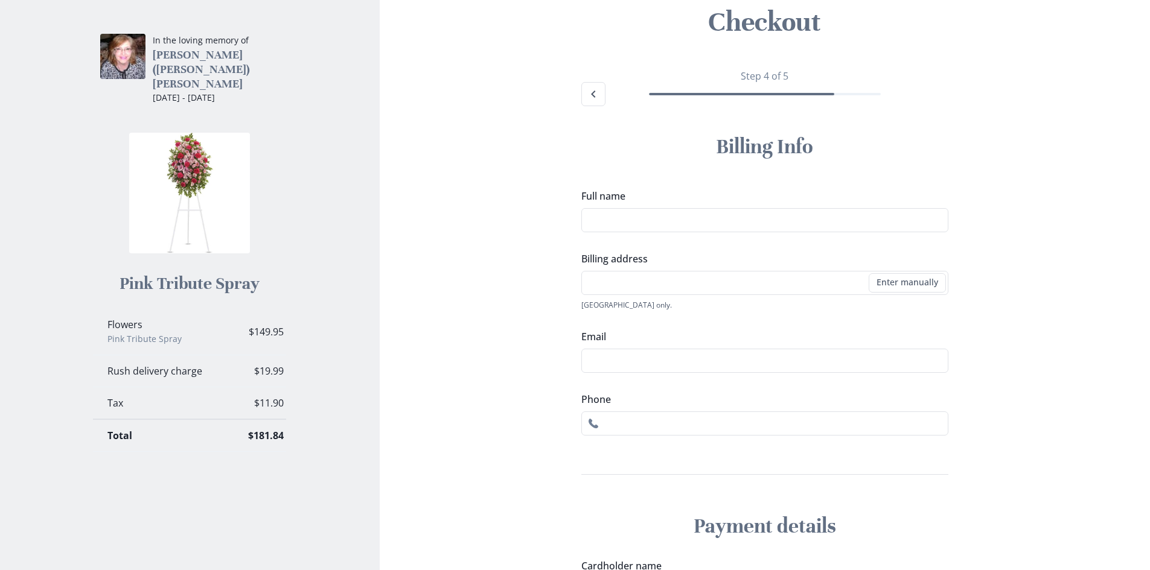
scroll to position [72, 0]
click at [639, 223] on input "Full name" at bounding box center [764, 221] width 367 height 24
type input "[PERSON_NAME]"
type input "5"
type input "4"
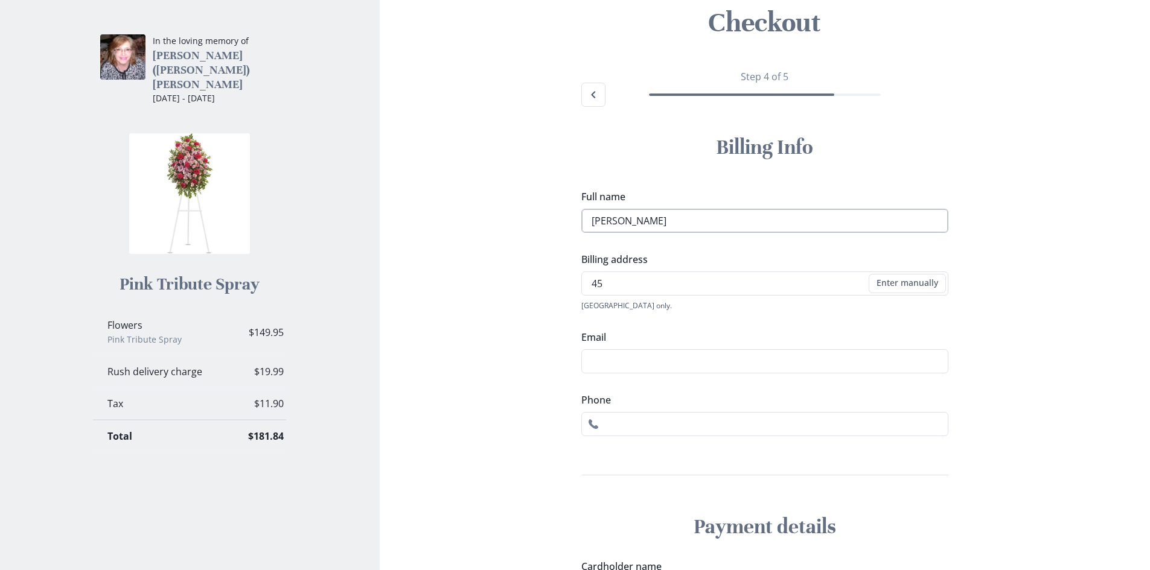
type input "4"
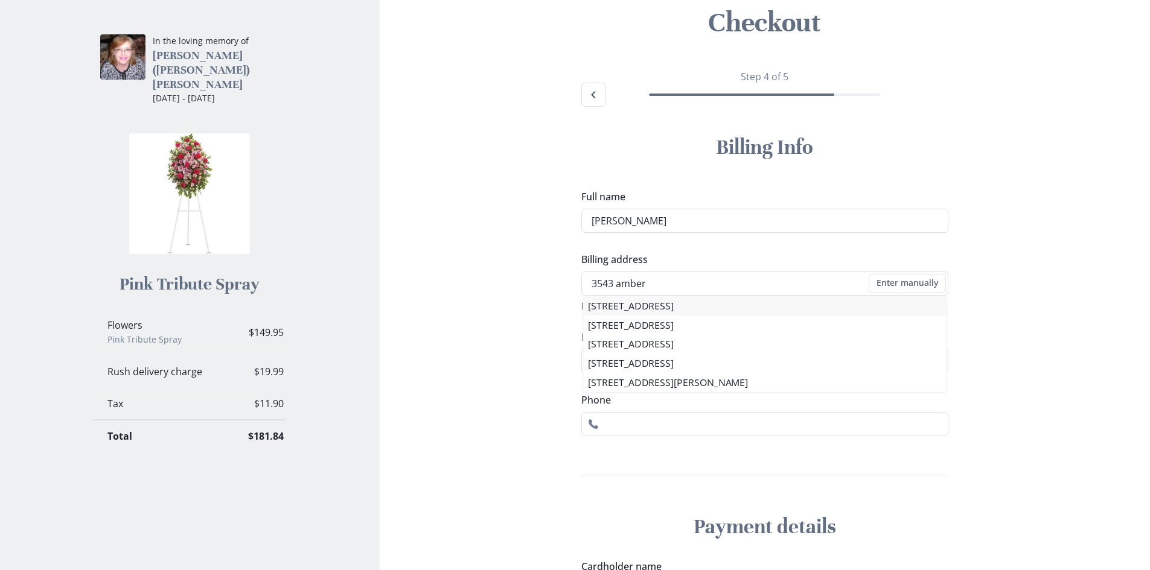
click at [658, 310] on li "[STREET_ADDRESS]" at bounding box center [764, 305] width 363 height 19
type input "[STREET_ADDRESS]"
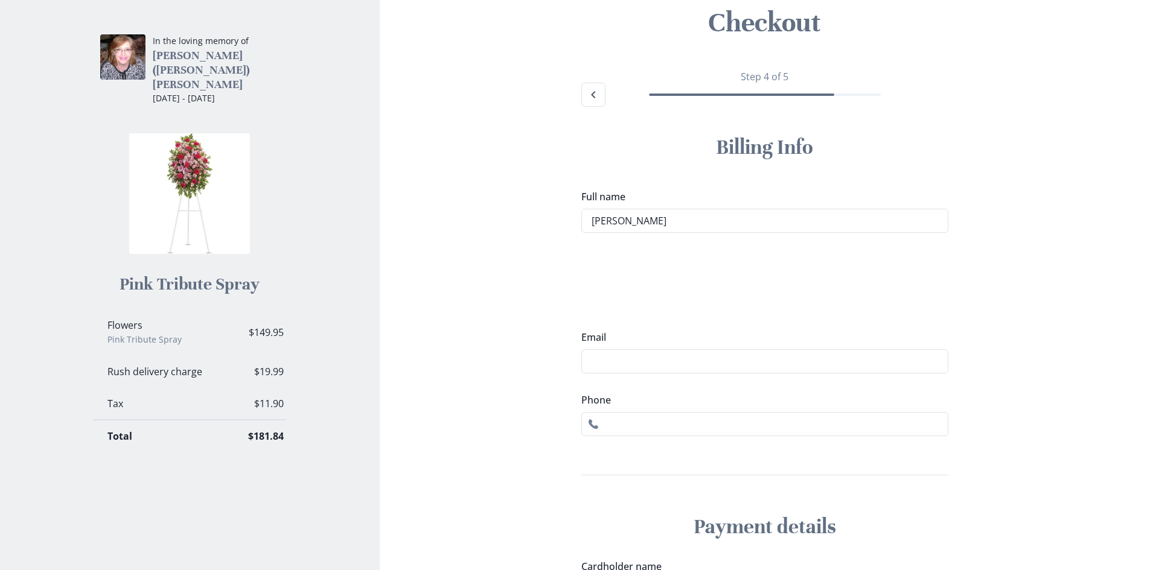
type input "1"
select select "OH"
select select "US"
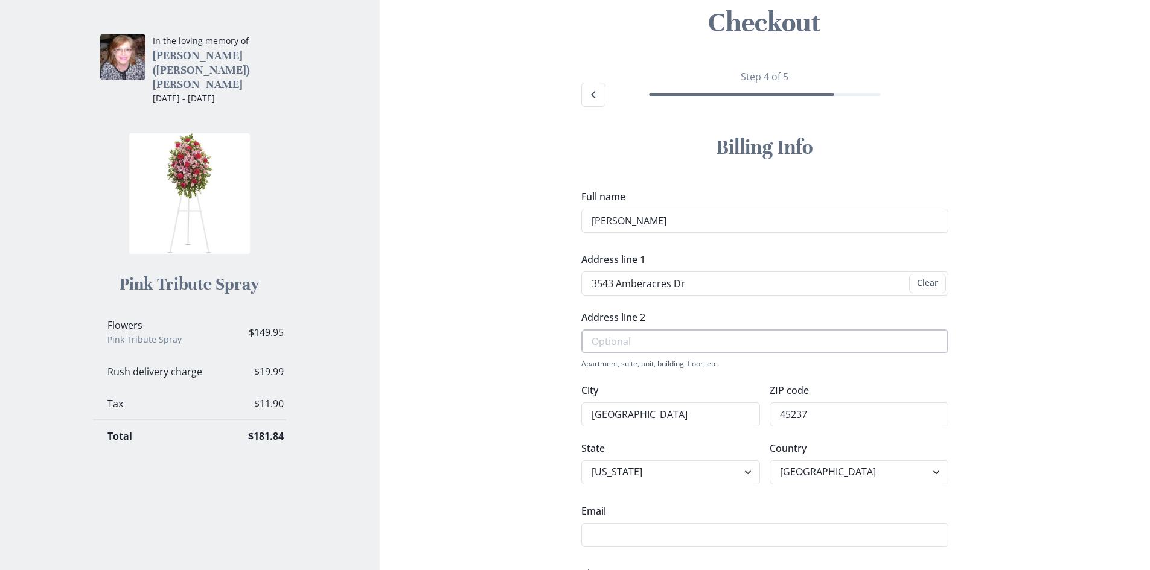
click at [632, 339] on input "Address line 2" at bounding box center [764, 342] width 367 height 24
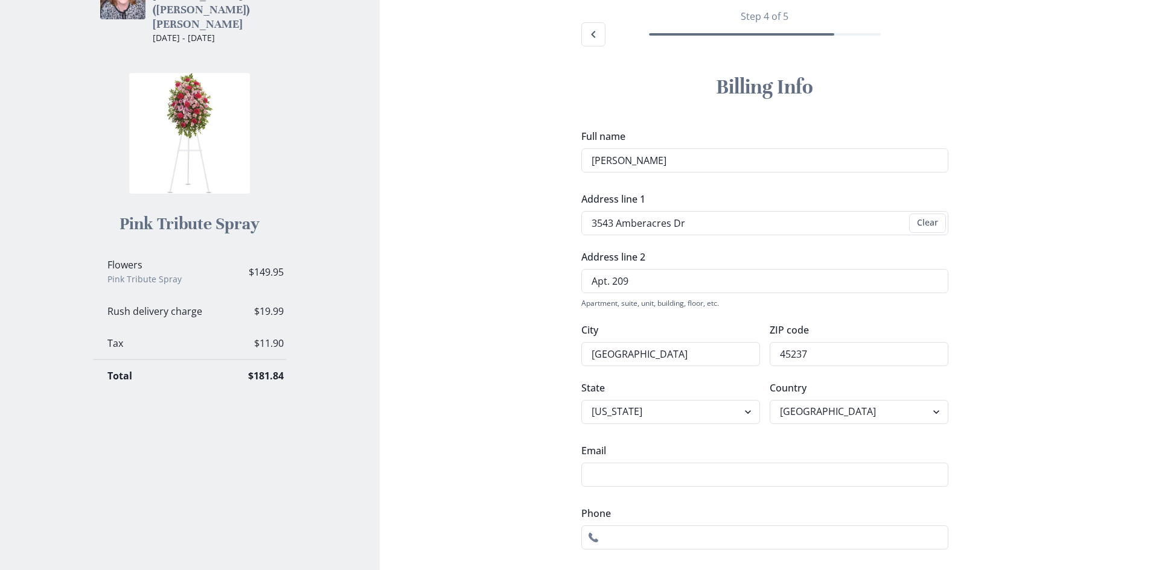
scroll to position [193, 0]
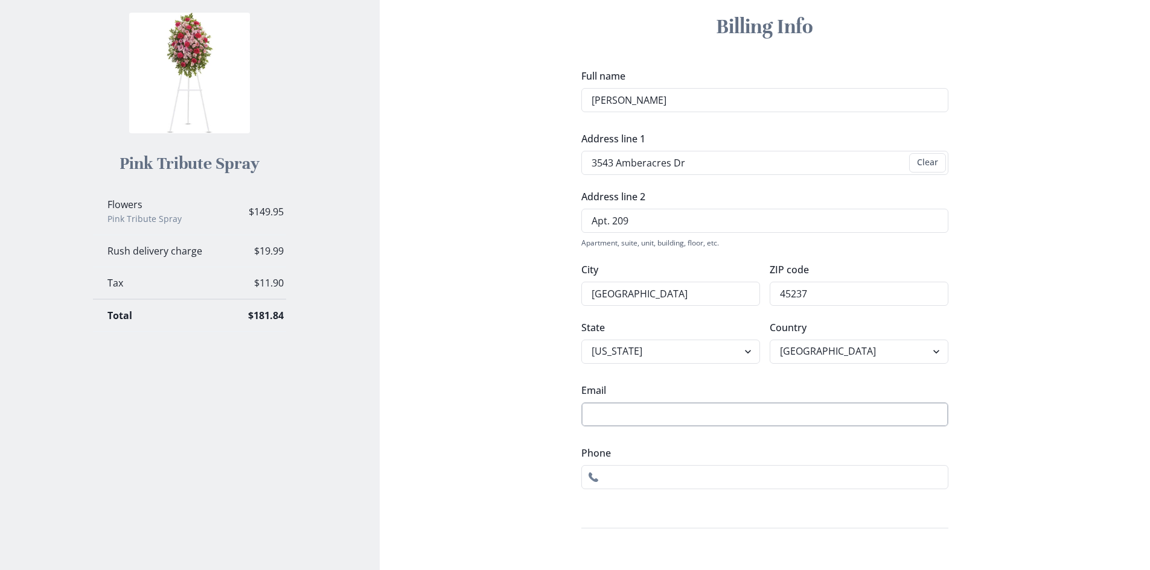
type input "Apt. 209"
click at [605, 413] on input "Email" at bounding box center [764, 415] width 367 height 24
type input "[EMAIL_ADDRESS][DOMAIN_NAME]"
click at [662, 482] on input "Phone" at bounding box center [764, 477] width 367 height 24
type input "[PHONE_NUMBER]"
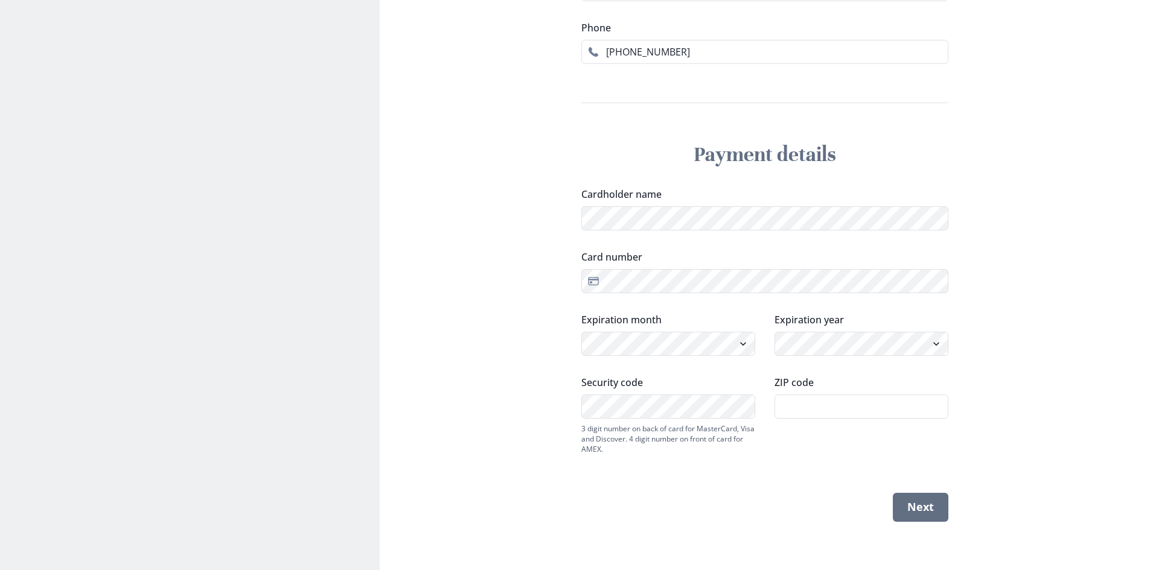
scroll to position [558, 0]
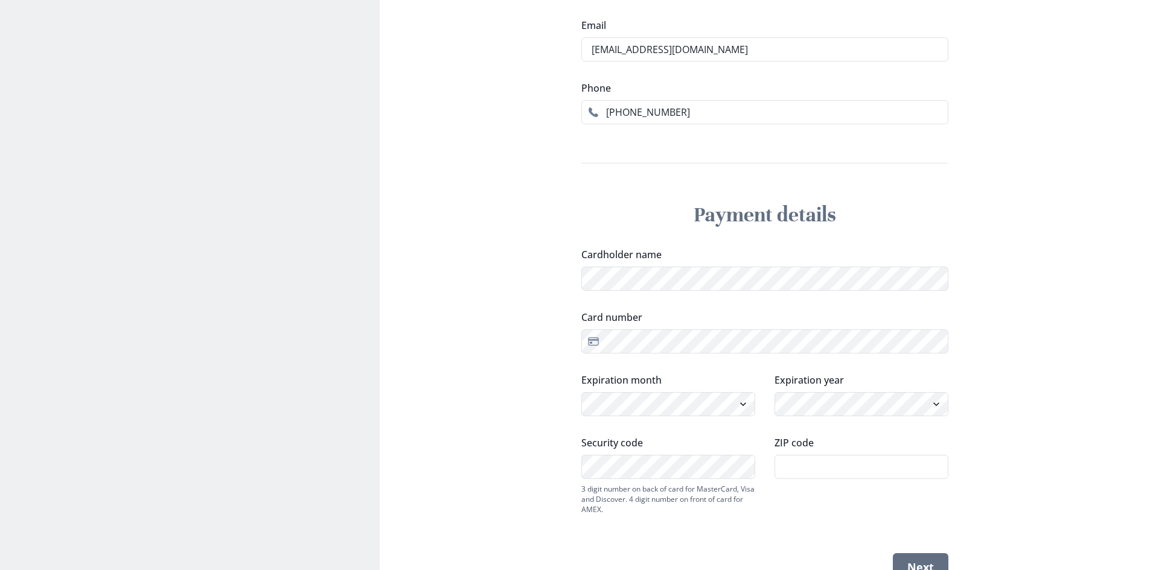
click at [570, 292] on div "Checkout Step 4 of 5 Billing Info Full name [PERSON_NAME] Address line 1 [GEOGR…" at bounding box center [764, 46] width 751 height 1111
click at [818, 474] on input "ZIP code" at bounding box center [861, 467] width 174 height 24
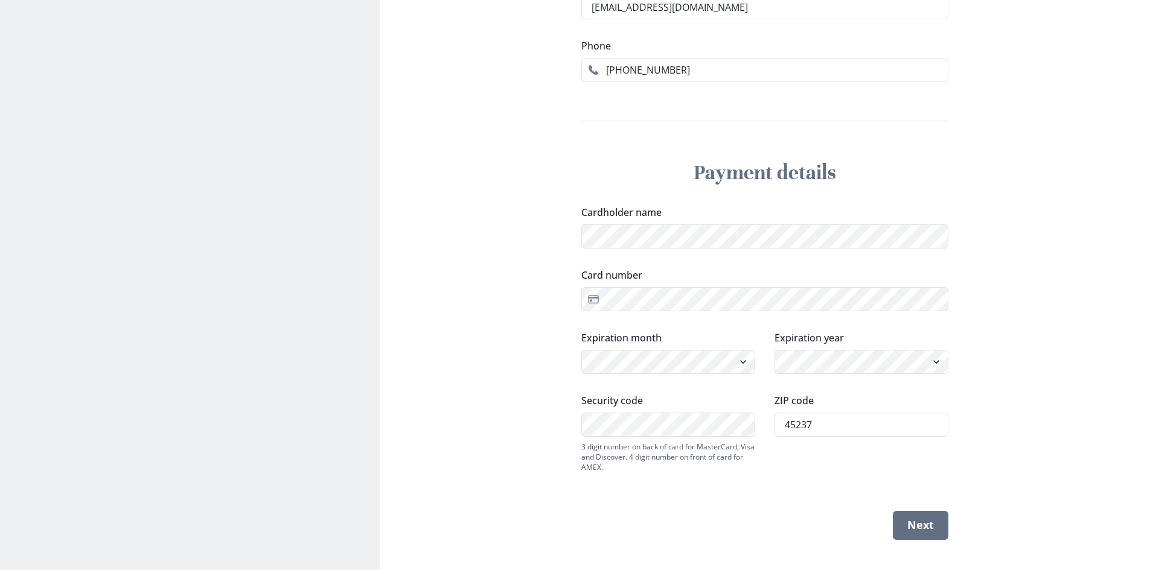
scroll to position [618, 0]
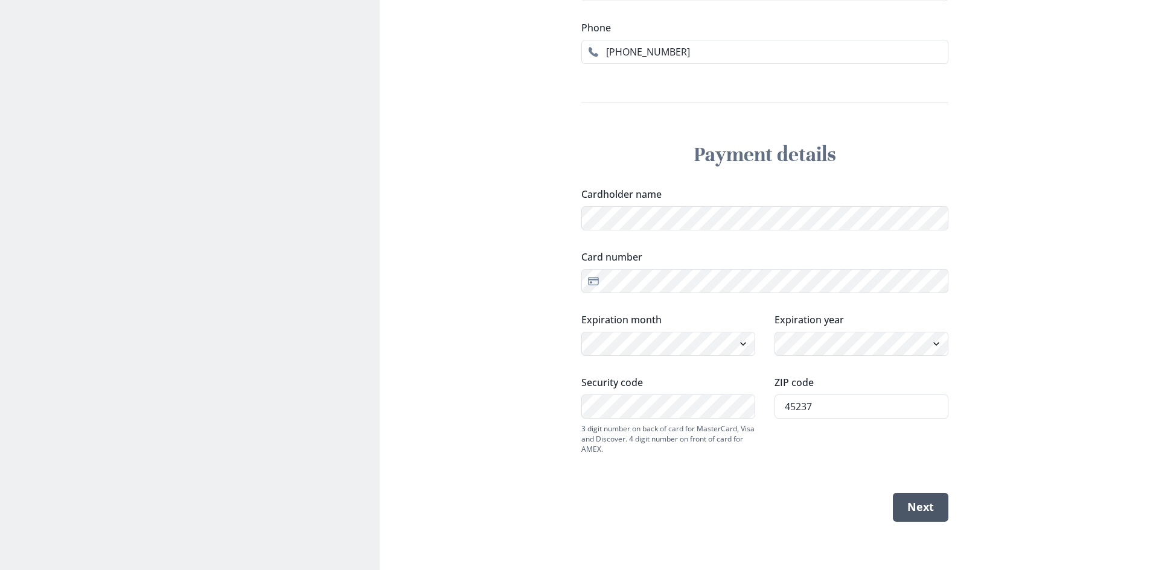
type input "45237"
click at [923, 509] on button "Next" at bounding box center [921, 507] width 56 height 29
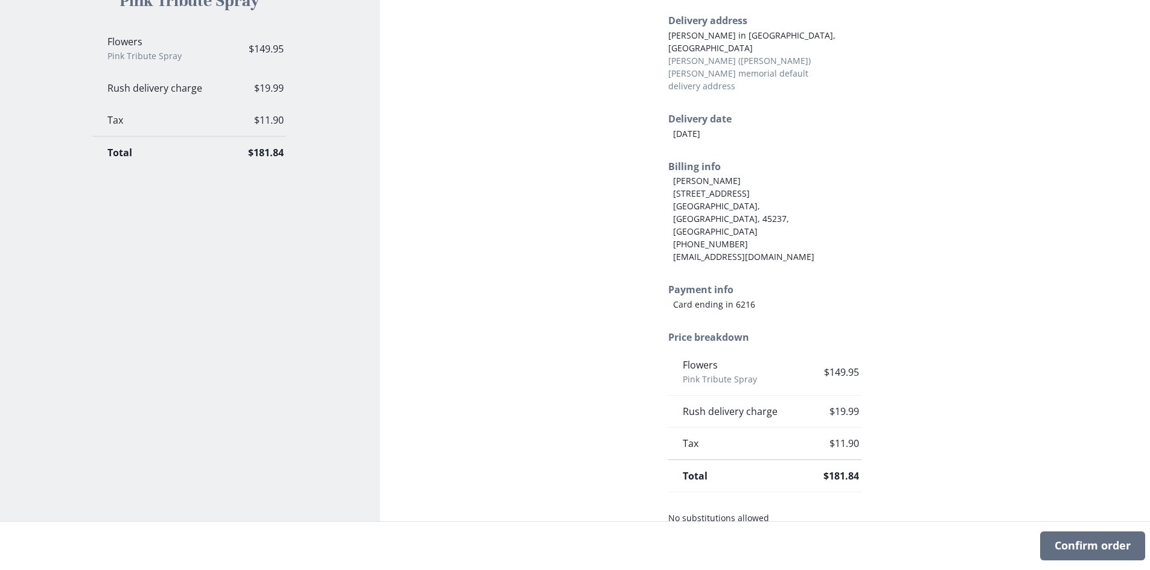
scroll to position [357, 0]
click at [1100, 546] on button "Confirm order" at bounding box center [1092, 546] width 105 height 29
